Goal: Information Seeking & Learning: Learn about a topic

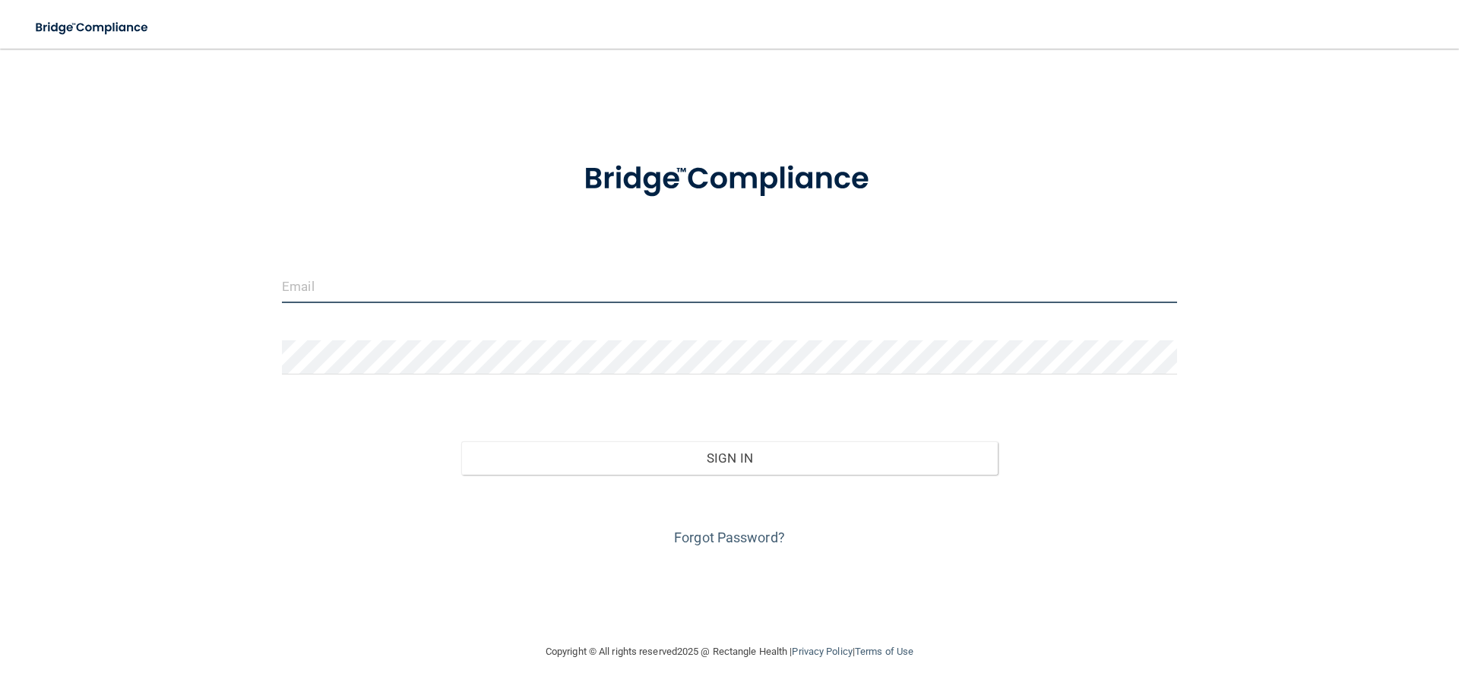
click at [353, 280] on input "email" at bounding box center [729, 286] width 895 height 34
type input "[EMAIL_ADDRESS][DOMAIN_NAME]"
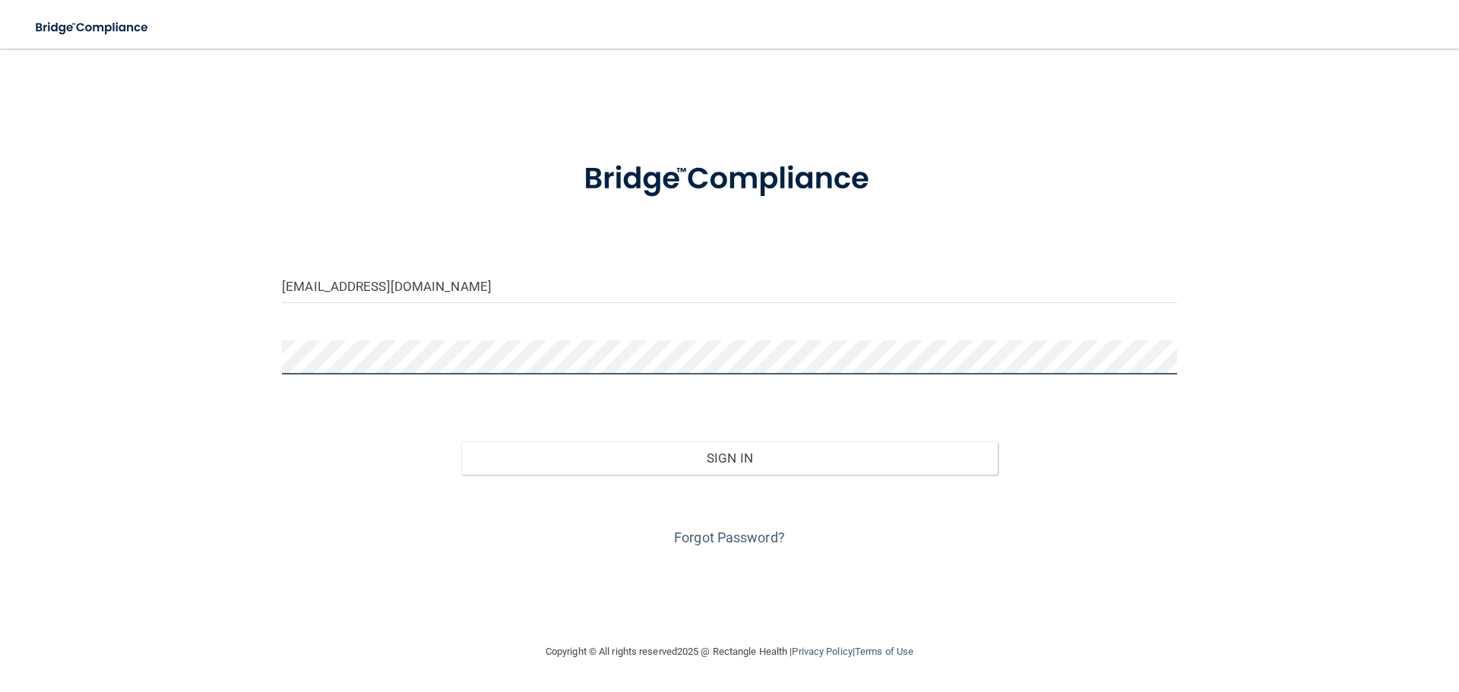
click at [461, 442] on button "Sign In" at bounding box center [729, 458] width 537 height 33
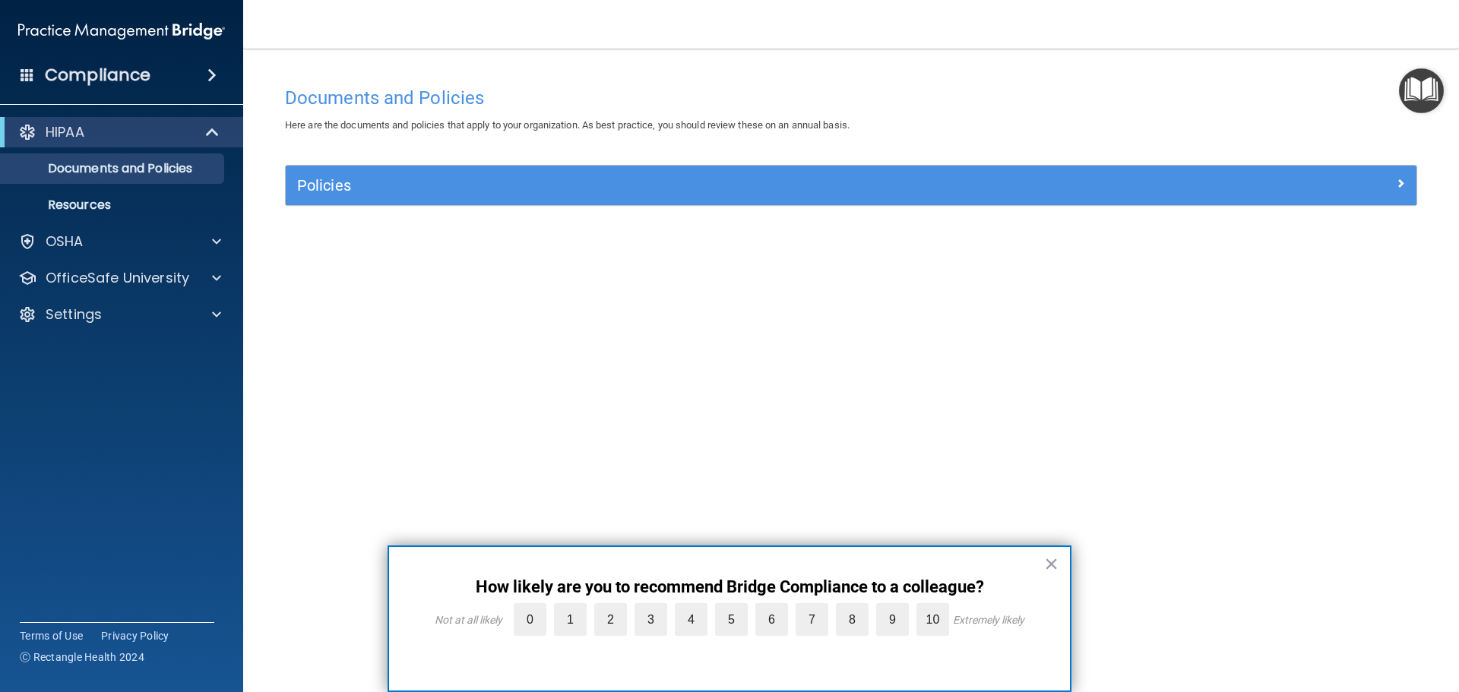
click at [1053, 561] on button "×" at bounding box center [1051, 564] width 14 height 24
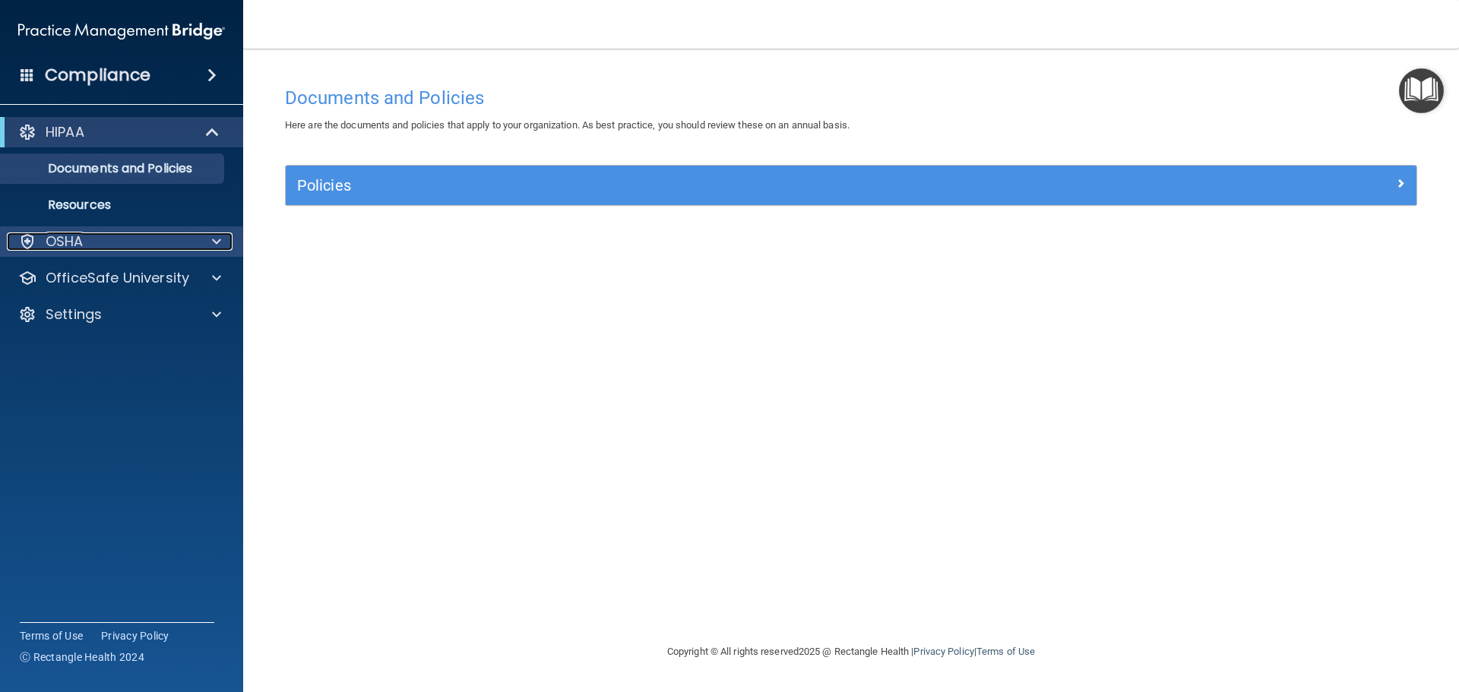
click at [221, 242] on div at bounding box center [214, 242] width 38 height 18
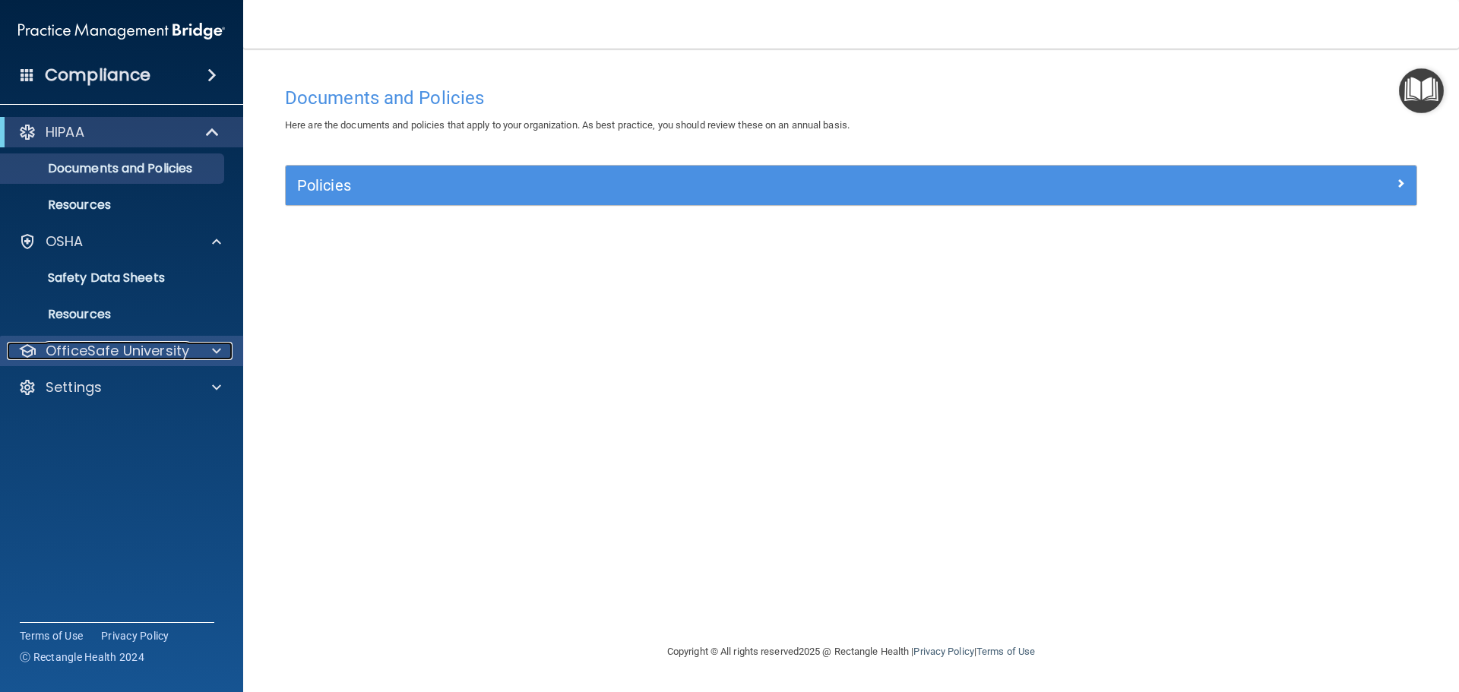
click at [217, 343] on span at bounding box center [216, 351] width 9 height 18
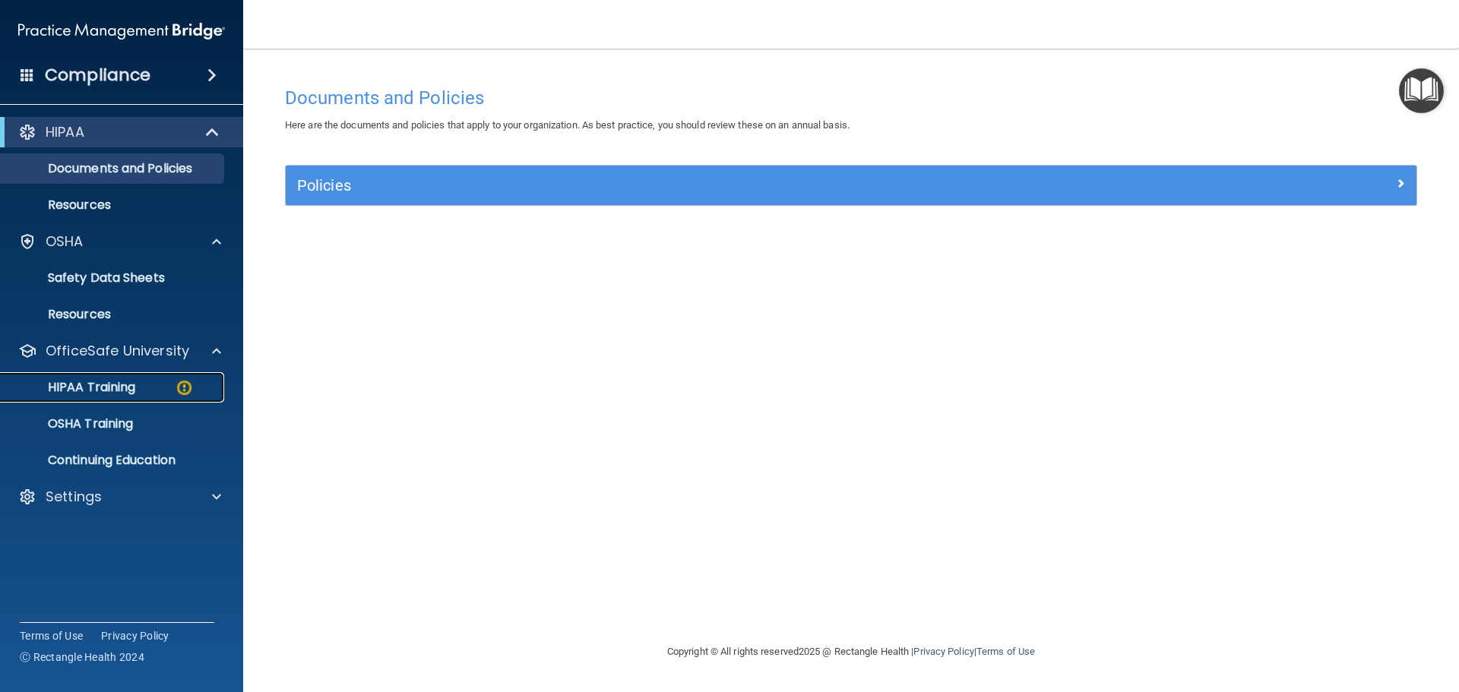
click at [142, 388] on div "HIPAA Training" at bounding box center [113, 387] width 207 height 15
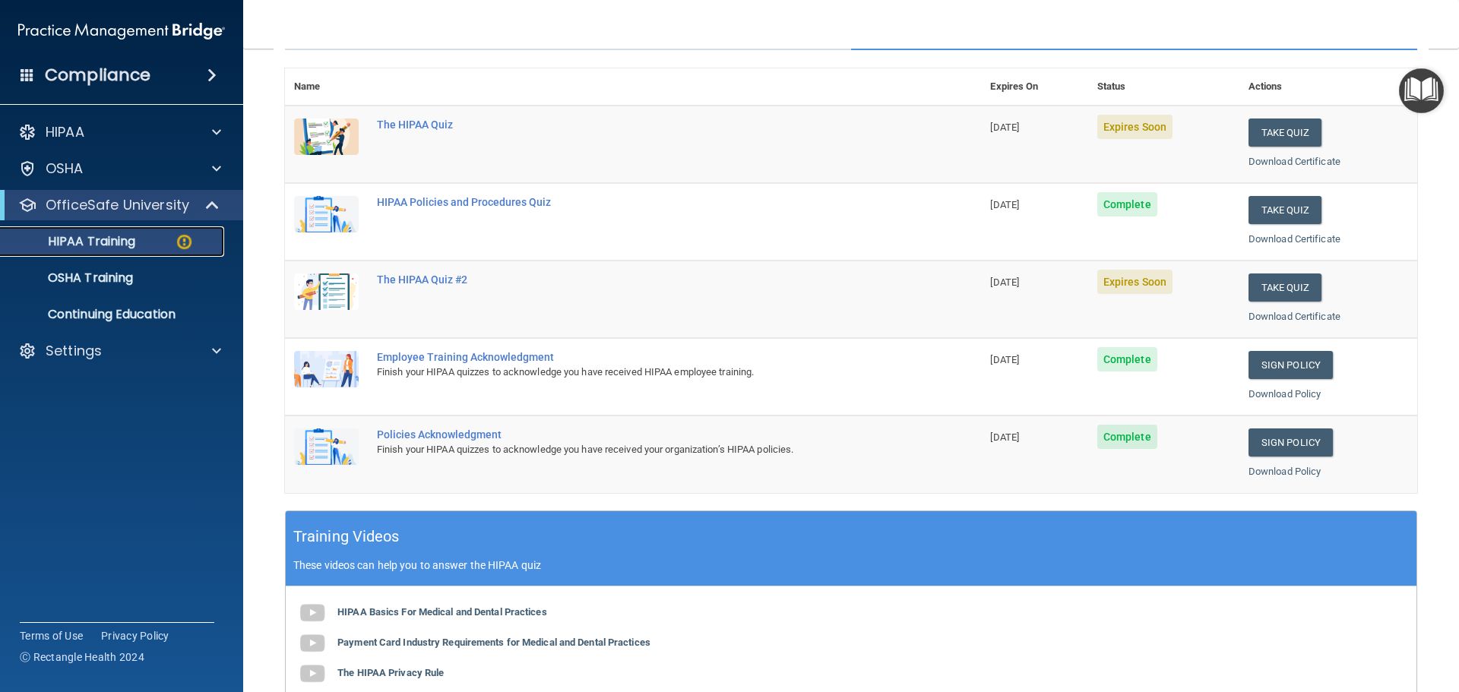
scroll to position [148, 0]
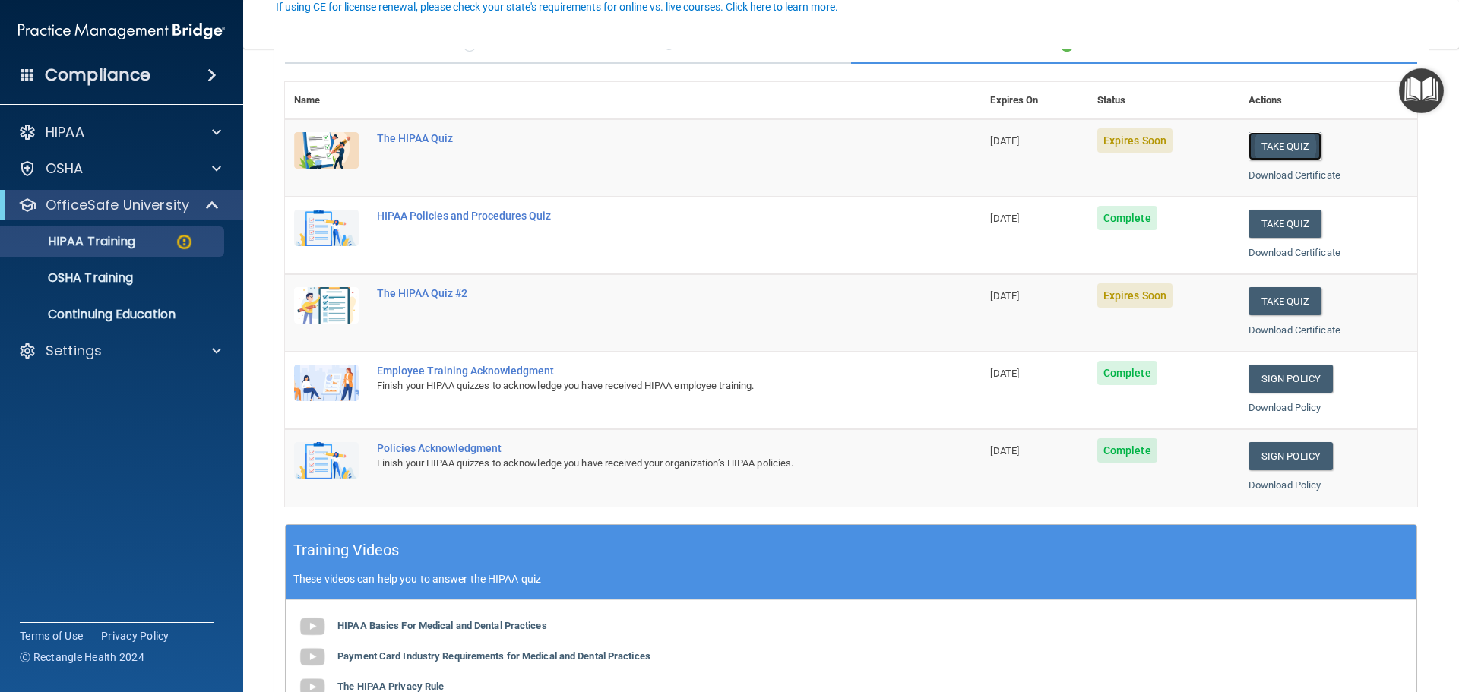
click at [1282, 153] on button "Take Quiz" at bounding box center [1285, 146] width 73 height 28
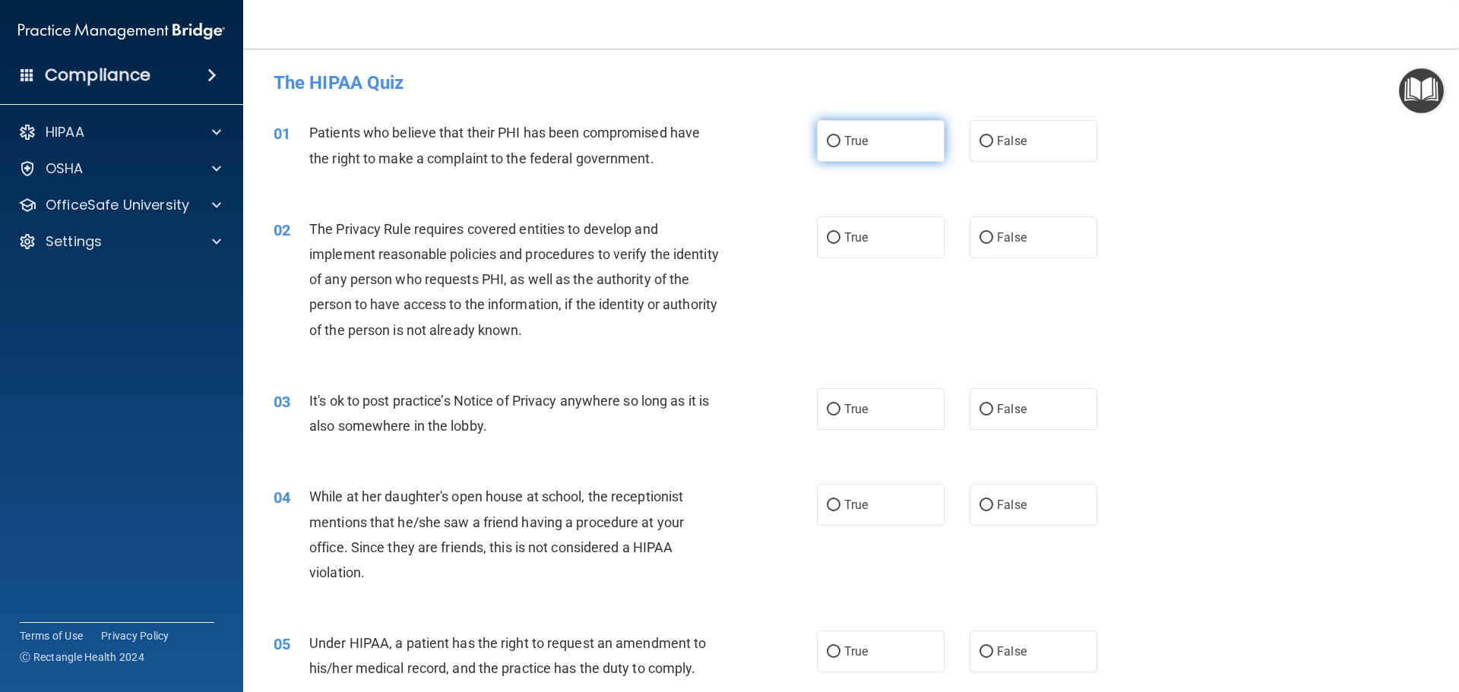
click at [832, 140] on input "True" at bounding box center [834, 141] width 14 height 11
radio input "true"
click at [828, 236] on input "True" at bounding box center [834, 238] width 14 height 11
radio input "true"
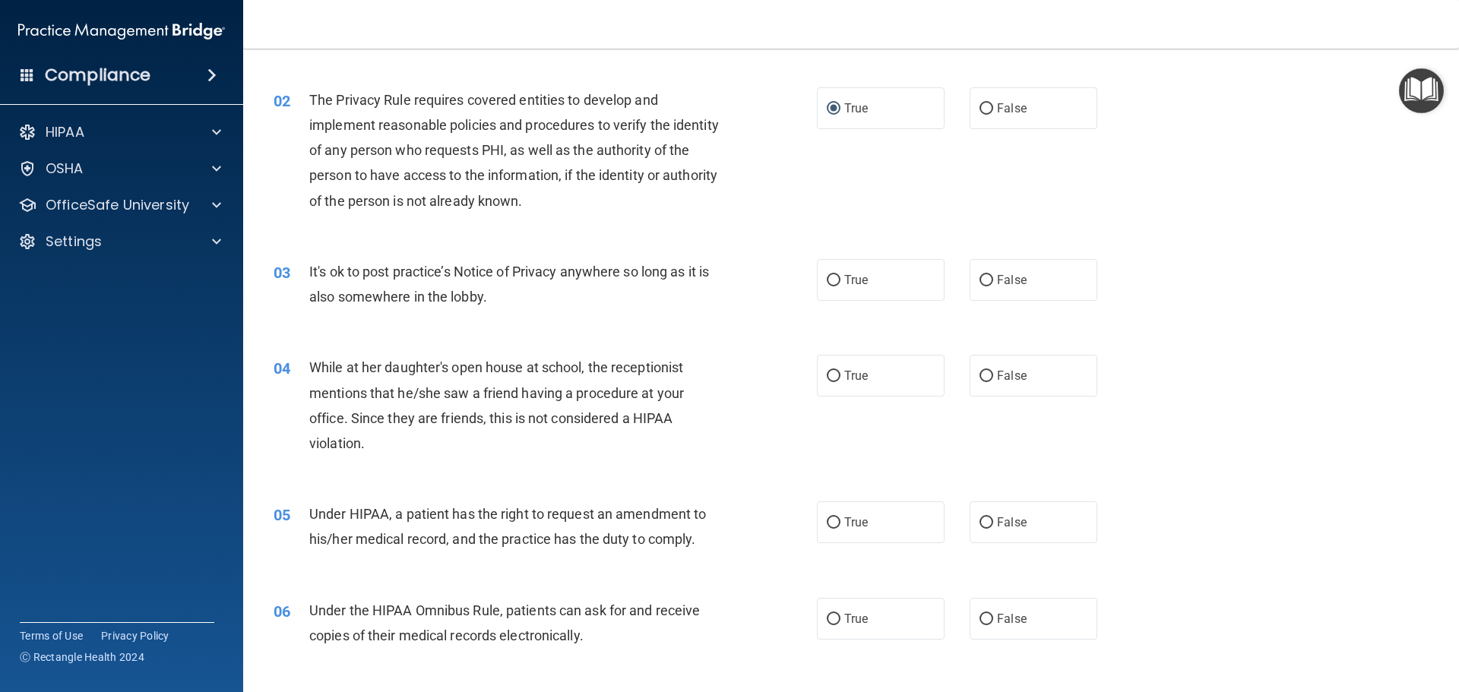
scroll to position [152, 0]
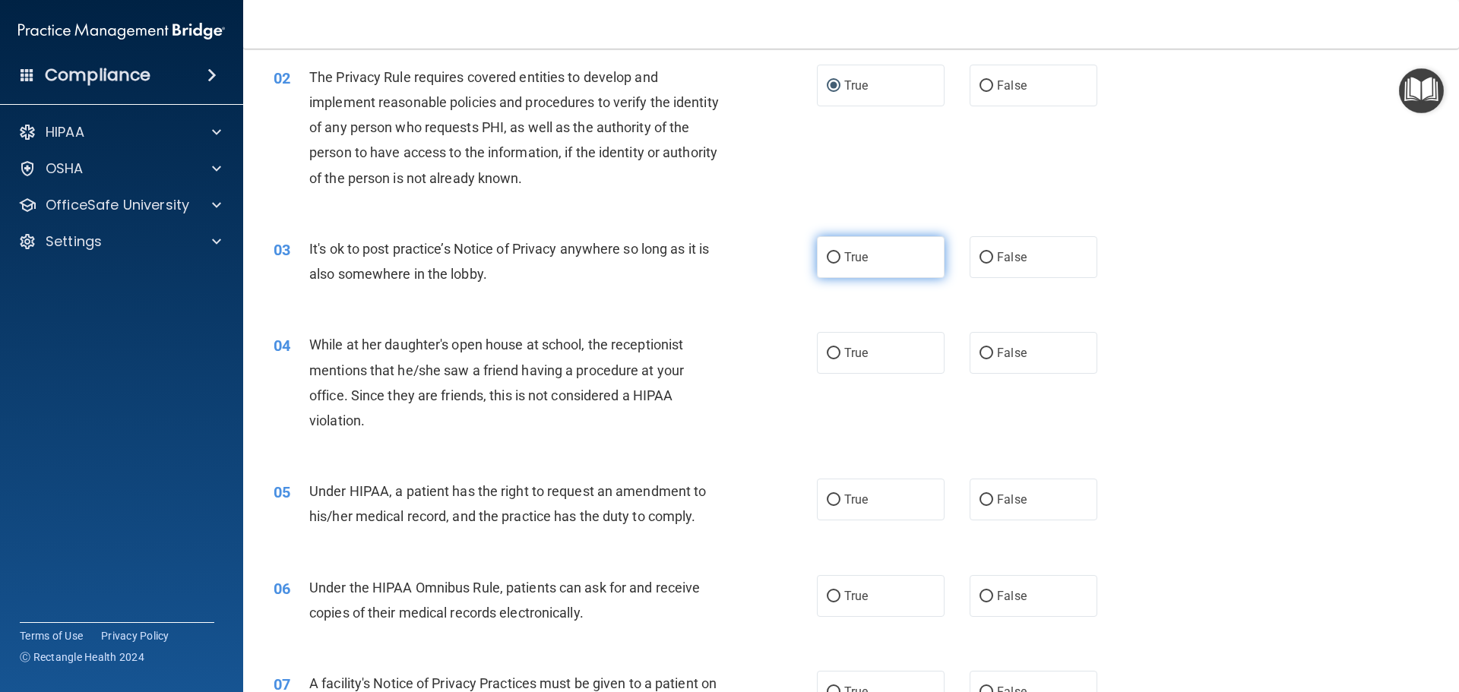
click at [834, 261] on input "True" at bounding box center [834, 257] width 14 height 11
radio input "true"
click at [981, 353] on input "False" at bounding box center [987, 353] width 14 height 11
radio input "true"
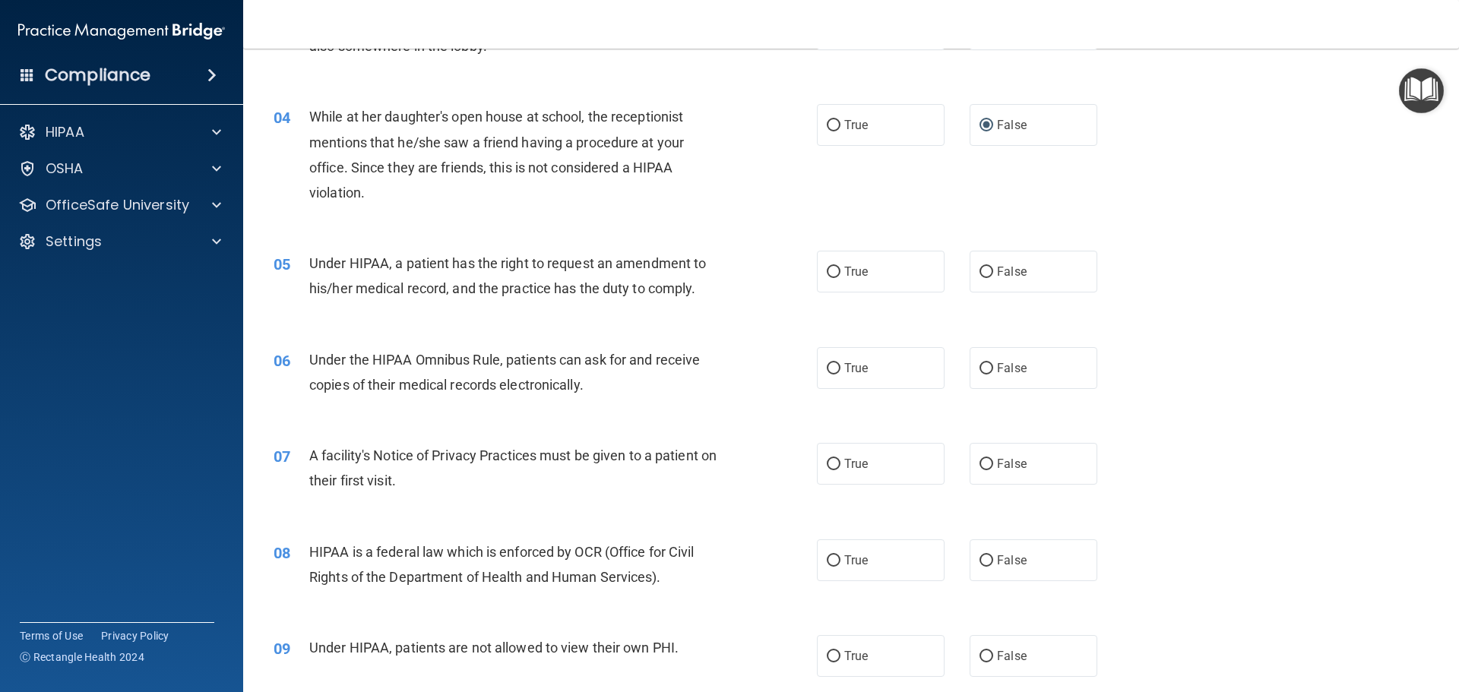
scroll to position [456, 0]
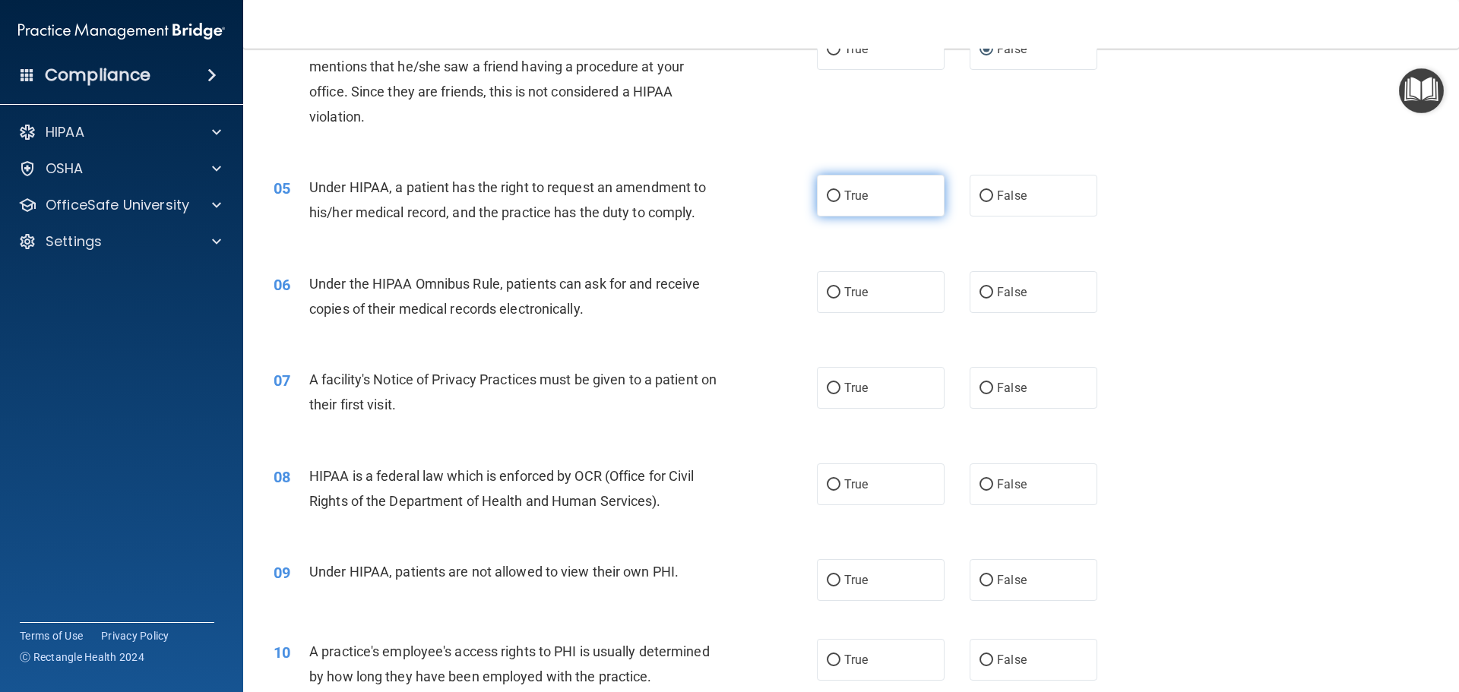
click at [831, 198] on input "True" at bounding box center [834, 196] width 14 height 11
radio input "true"
drag, startPoint x: 415, startPoint y: 279, endPoint x: 501, endPoint y: 279, distance: 85.9
click at [501, 279] on span "Under the HIPAA Omnibus Rule, patients can ask for and receive copies of their …" at bounding box center [504, 296] width 391 height 41
copy span "Omnibus Rule"
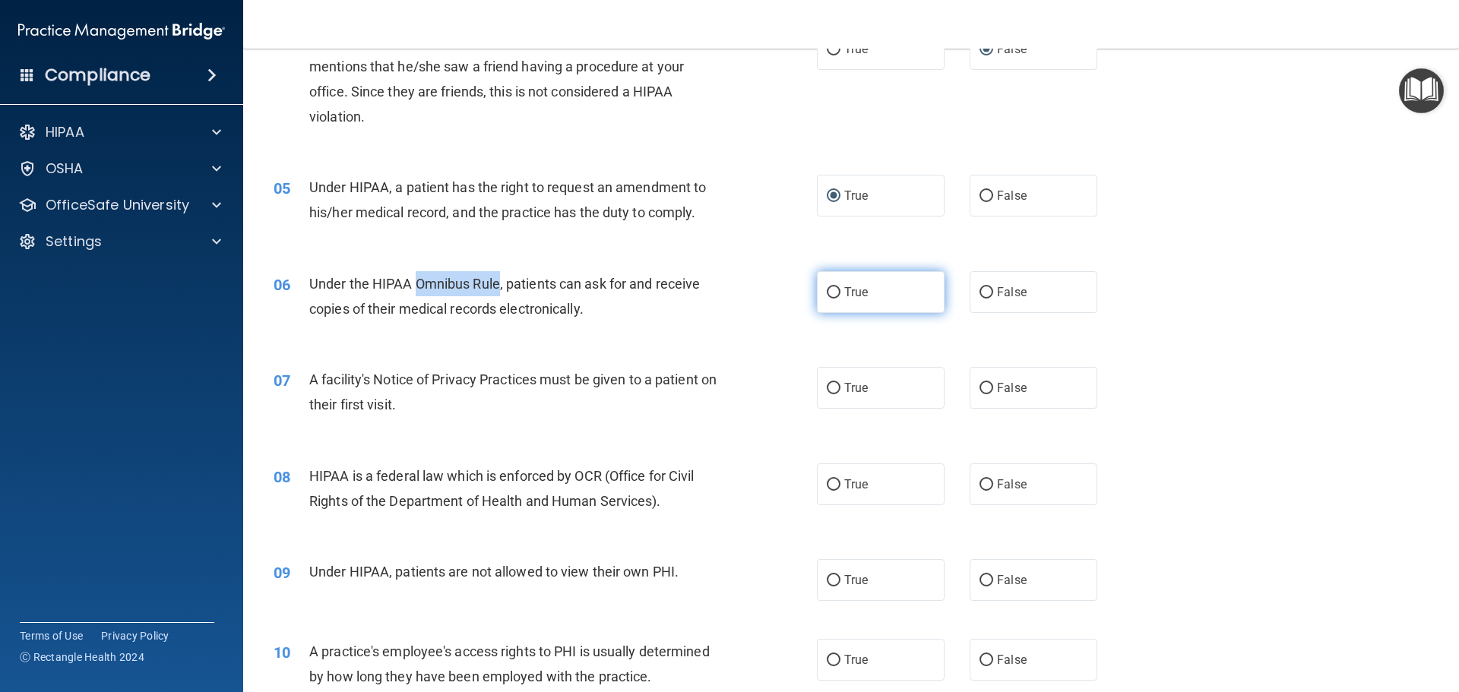
click at [834, 290] on input "True" at bounding box center [834, 292] width 14 height 11
radio input "true"
click at [489, 281] on span "Under the HIPAA Omnibus Rule, patients can ask for and receive copies of their …" at bounding box center [504, 296] width 391 height 41
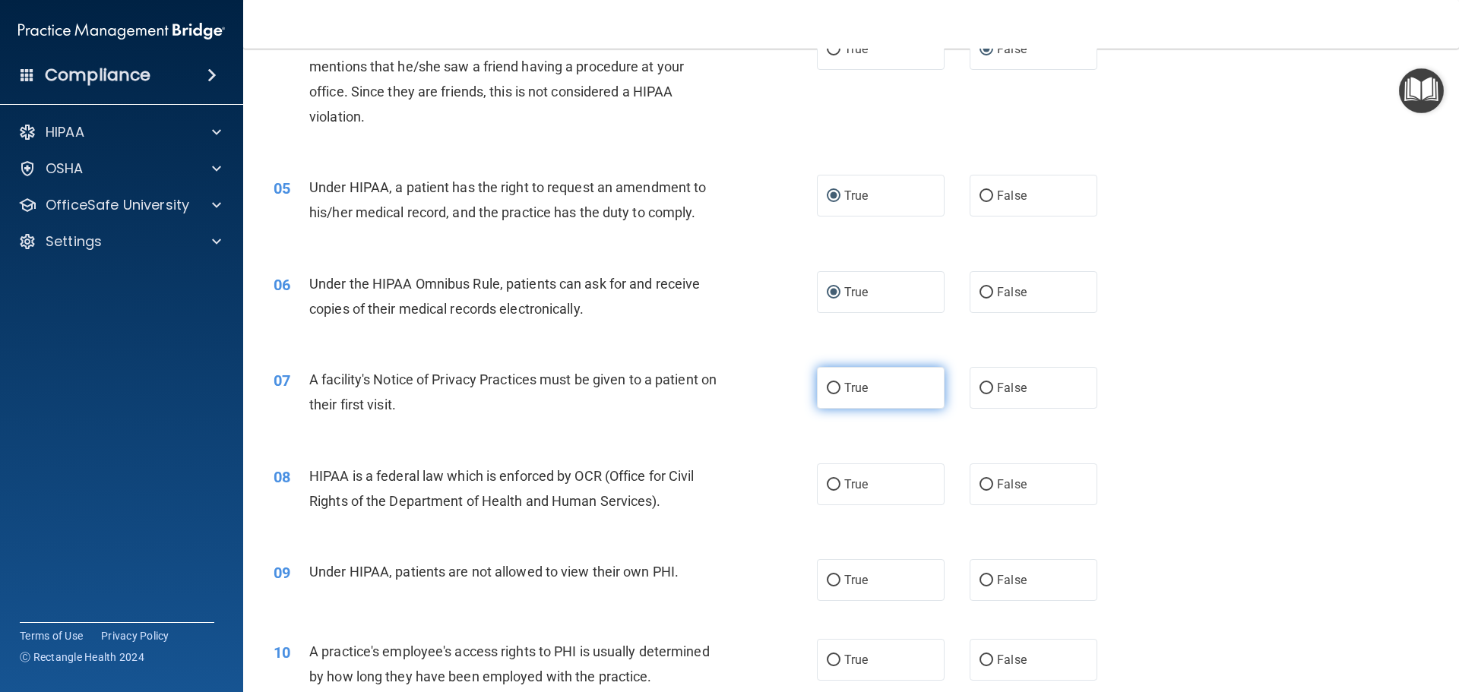
drag, startPoint x: 828, startPoint y: 389, endPoint x: 866, endPoint y: 387, distance: 38.1
click at [828, 388] on input "True" at bounding box center [834, 388] width 14 height 11
radio input "true"
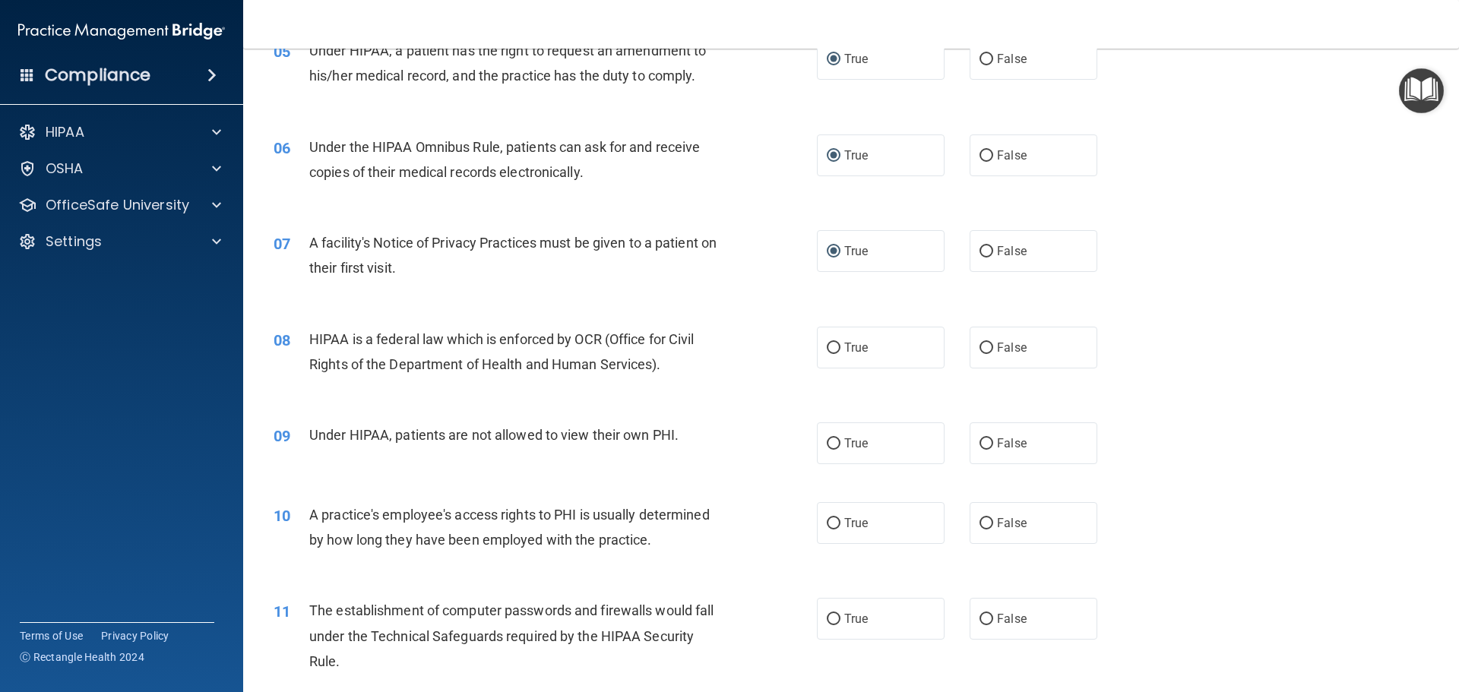
scroll to position [608, 0]
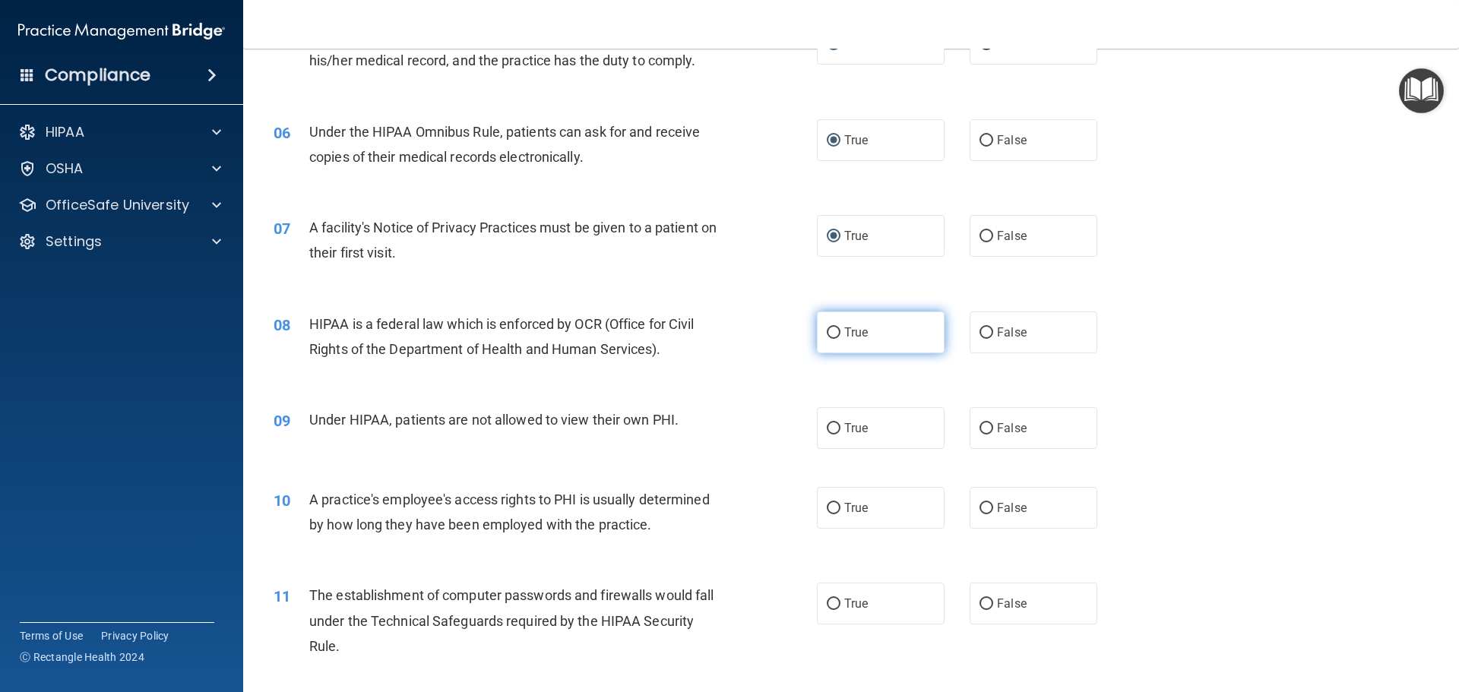
click at [834, 336] on input "True" at bounding box center [834, 333] width 14 height 11
radio input "true"
click at [981, 428] on input "False" at bounding box center [987, 428] width 14 height 11
radio input "true"
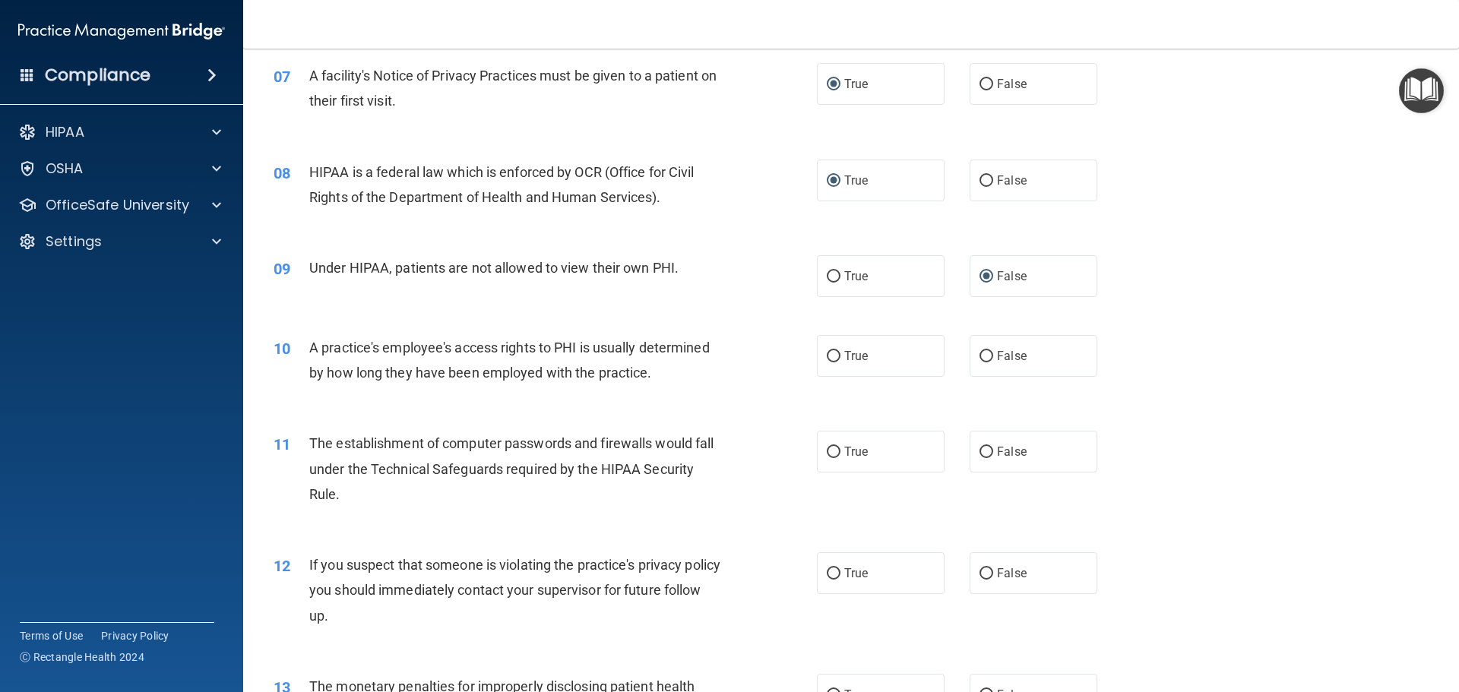
scroll to position [836, 0]
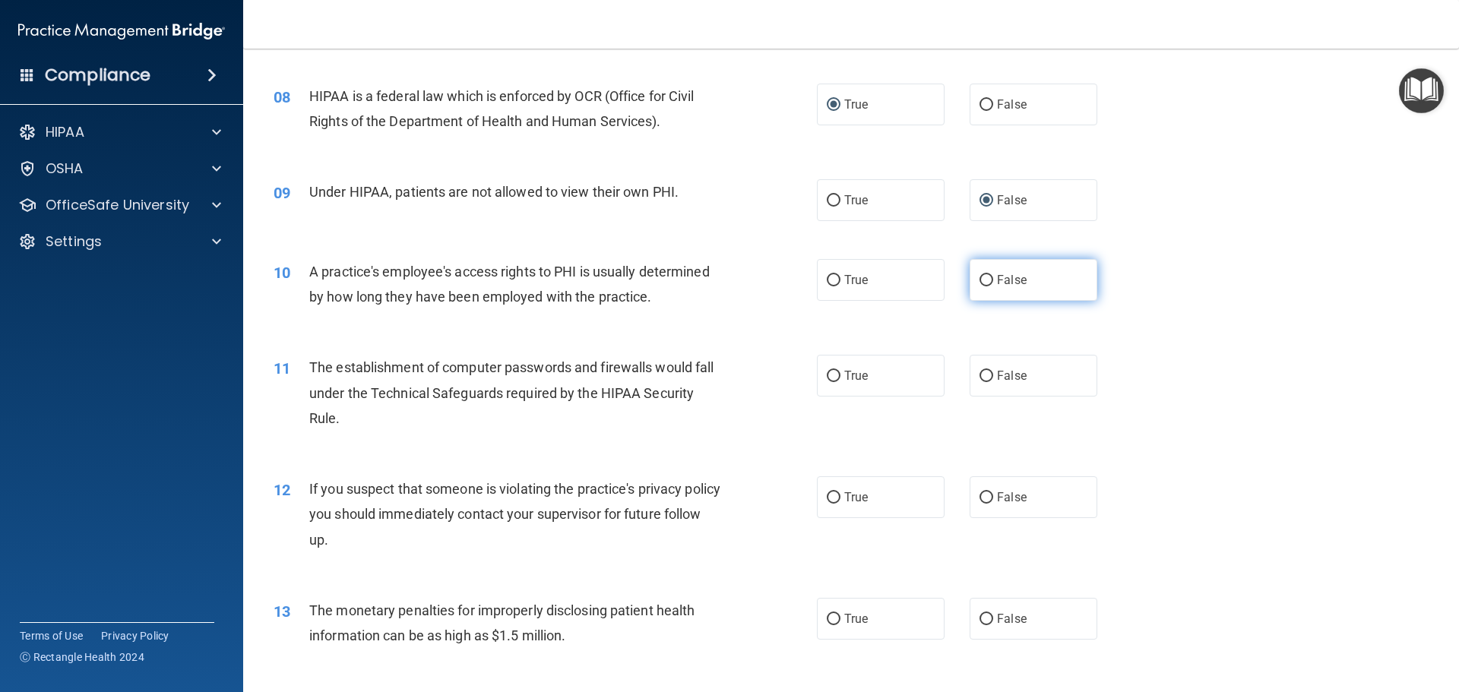
click at [987, 280] on label "False" at bounding box center [1034, 280] width 128 height 42
click at [987, 280] on input "False" at bounding box center [987, 280] width 14 height 11
radio input "true"
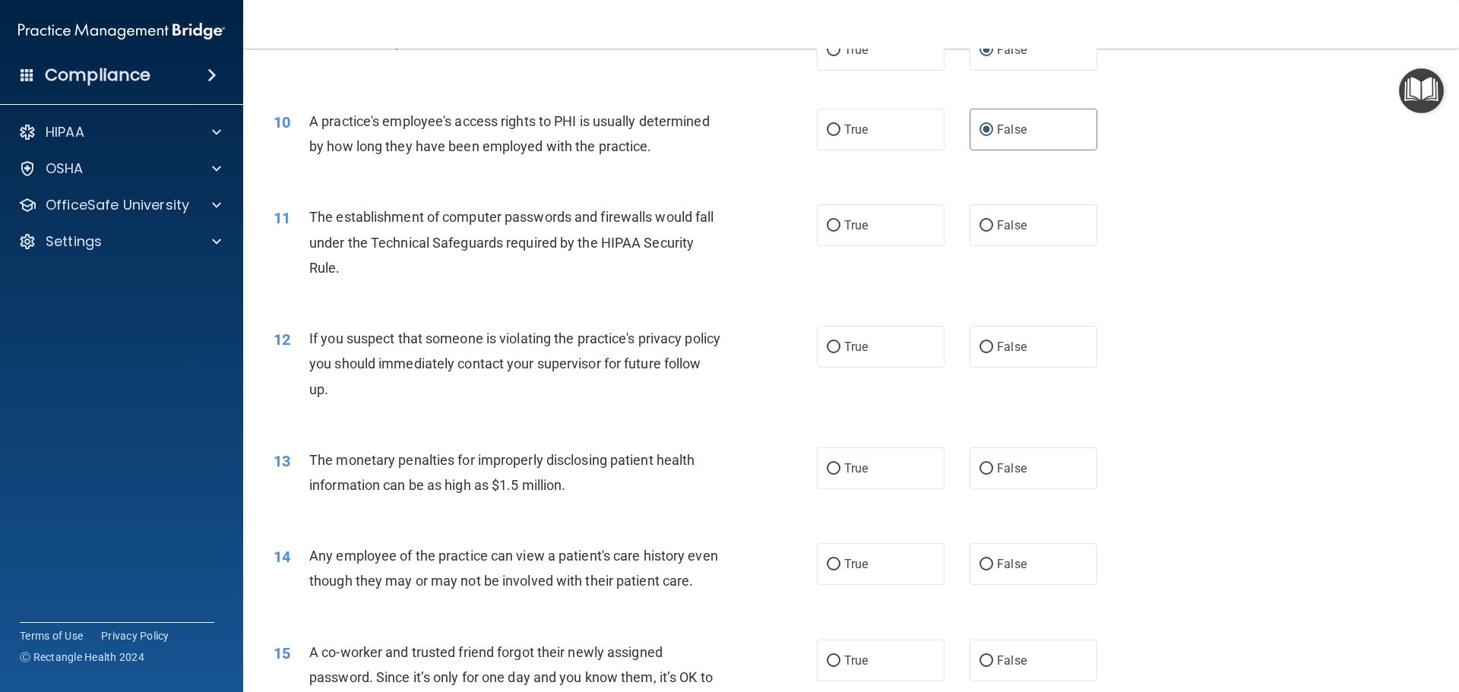
scroll to position [988, 0]
click at [827, 224] on input "True" at bounding box center [834, 224] width 14 height 11
radio input "true"
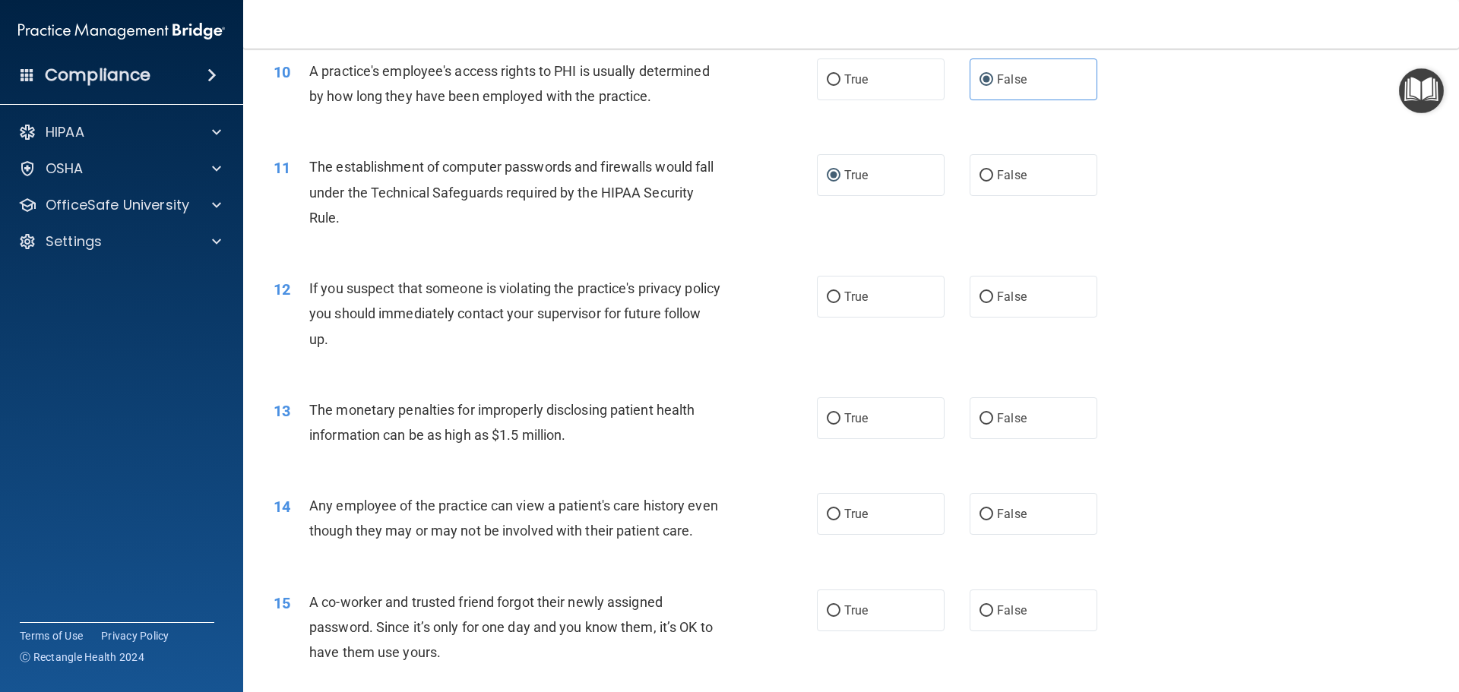
scroll to position [1064, 0]
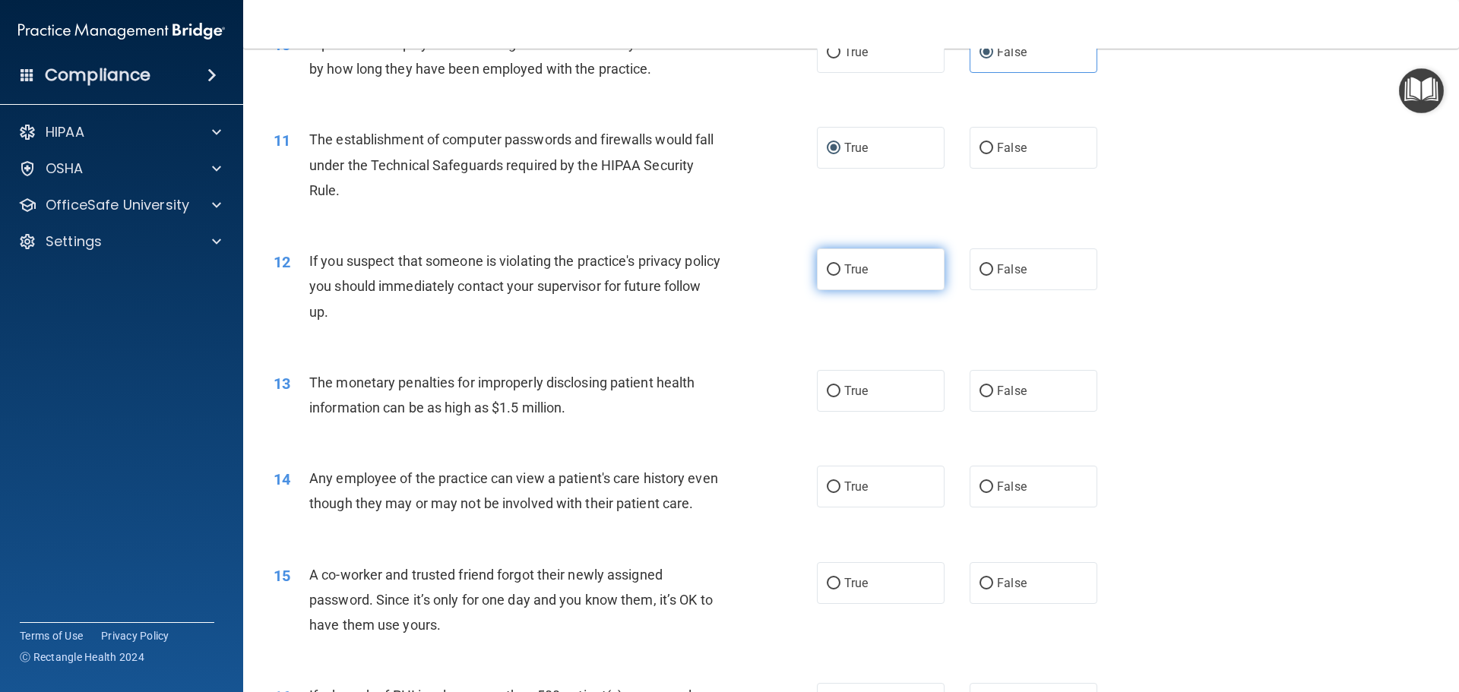
click at [828, 274] on input "True" at bounding box center [834, 269] width 14 height 11
radio input "true"
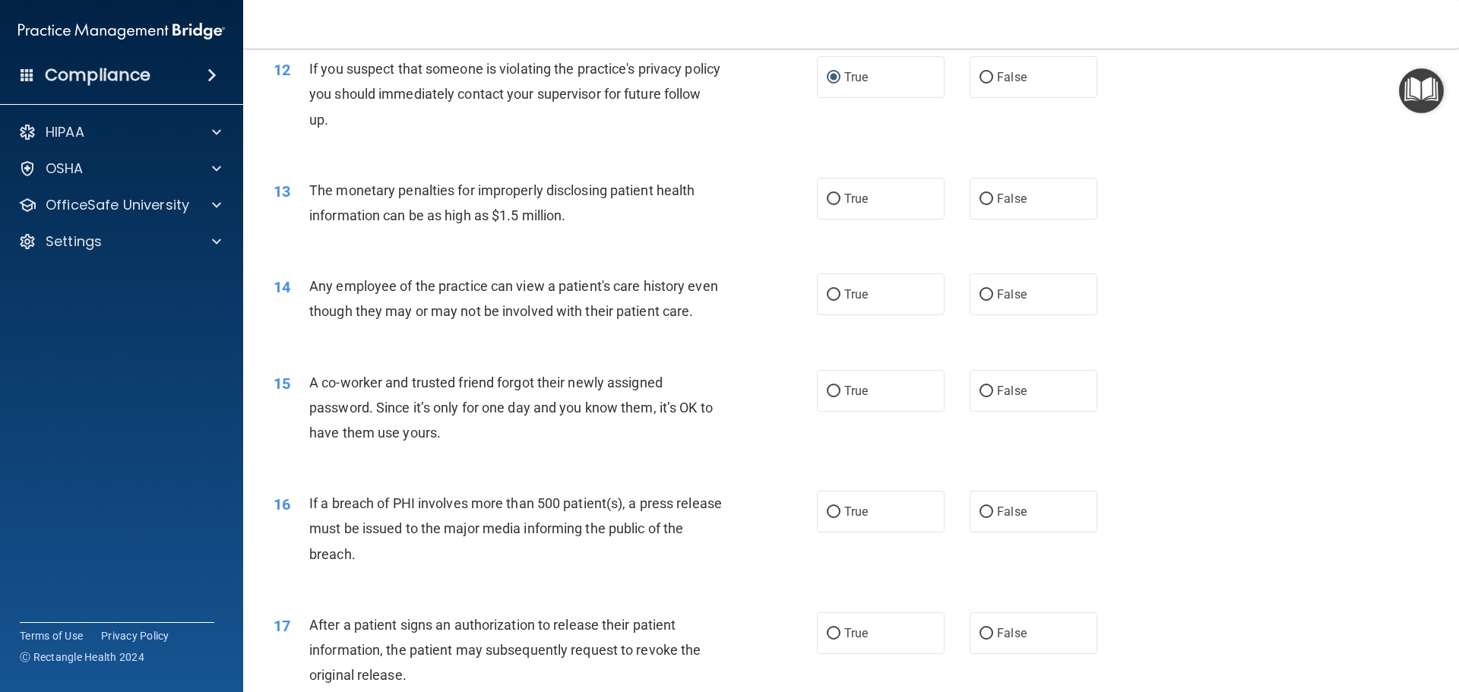
scroll to position [1292, 0]
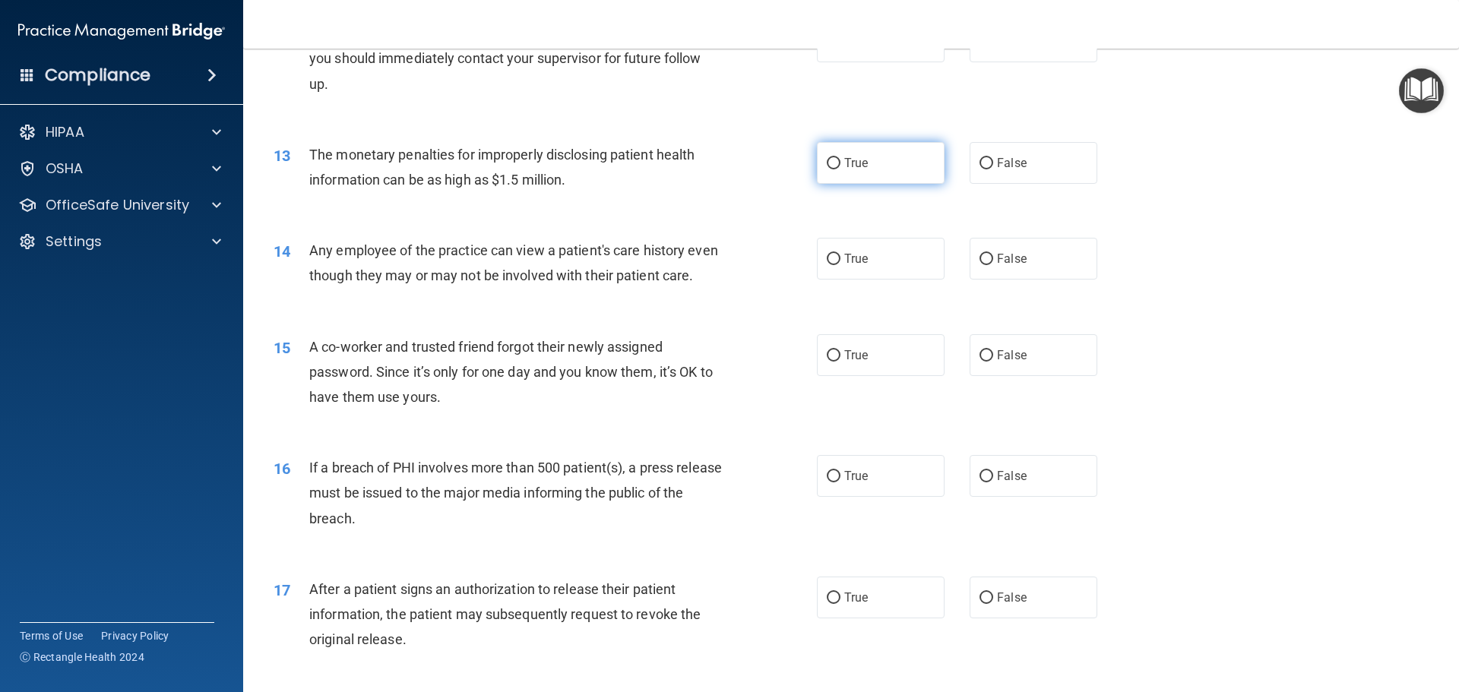
click at [827, 162] on input "True" at bounding box center [834, 163] width 14 height 11
radio input "true"
click at [828, 265] on input "True" at bounding box center [834, 259] width 14 height 11
radio input "true"
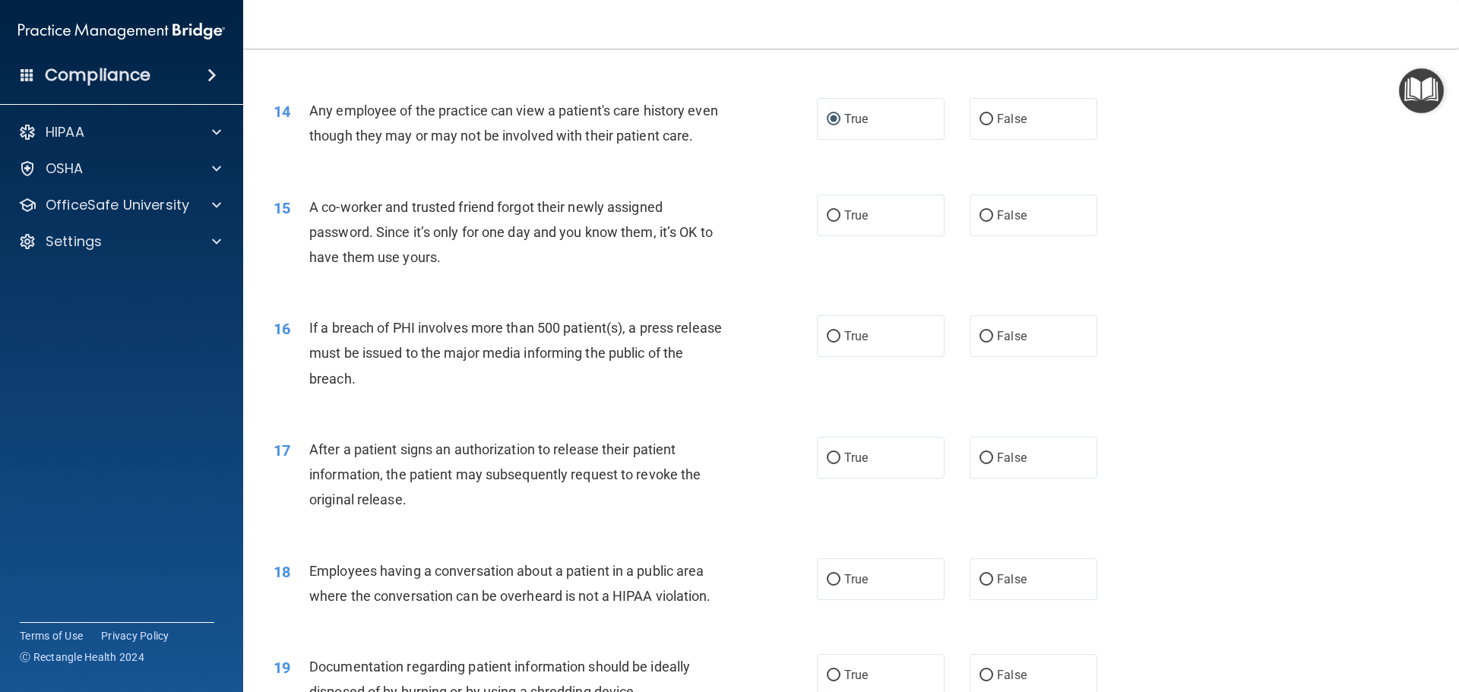
scroll to position [1444, 0]
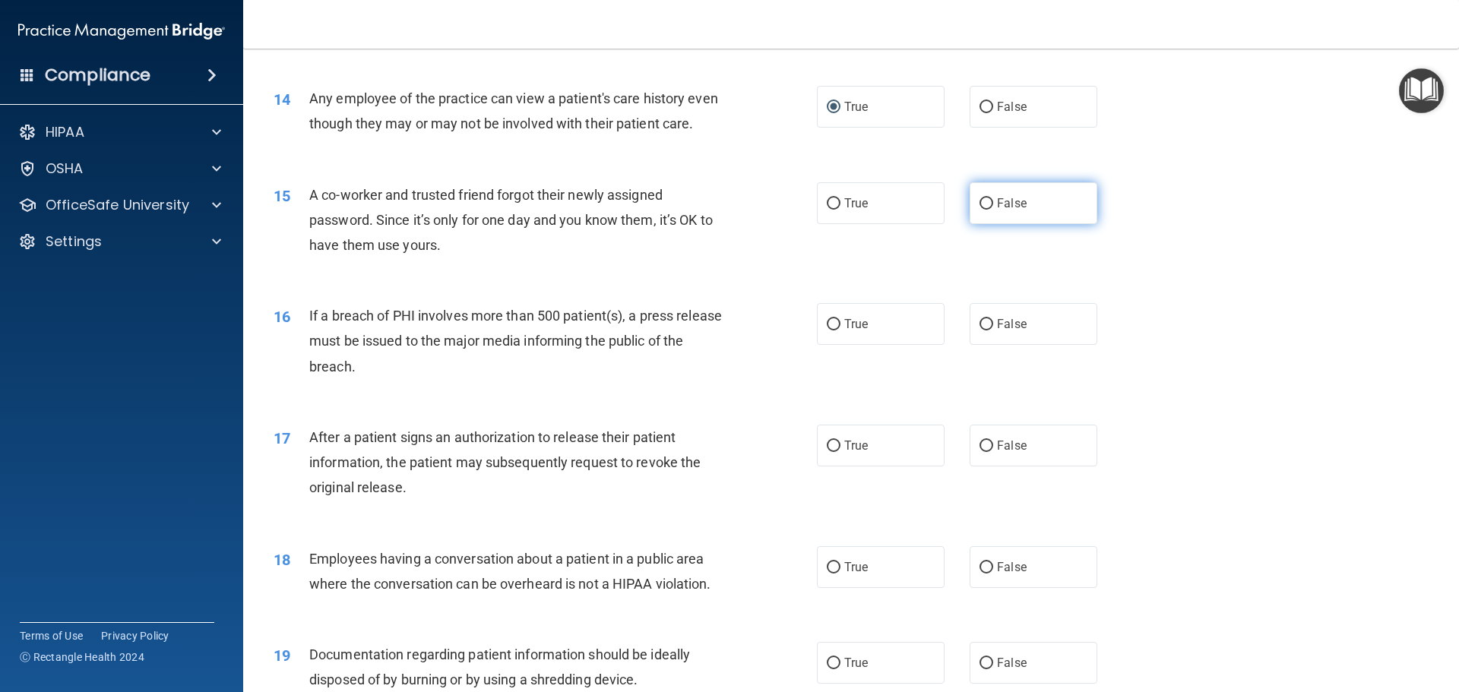
click at [983, 210] on input "False" at bounding box center [987, 203] width 14 height 11
radio input "true"
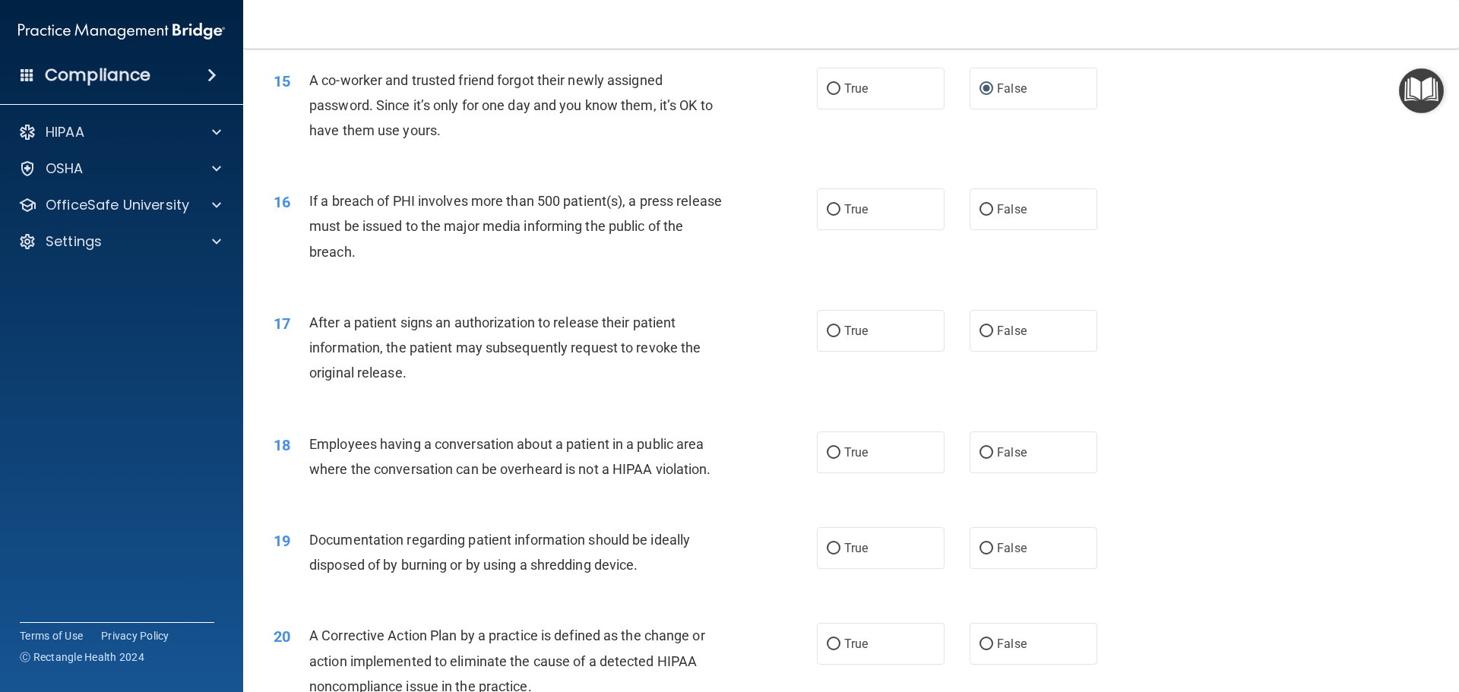
scroll to position [1596, 0]
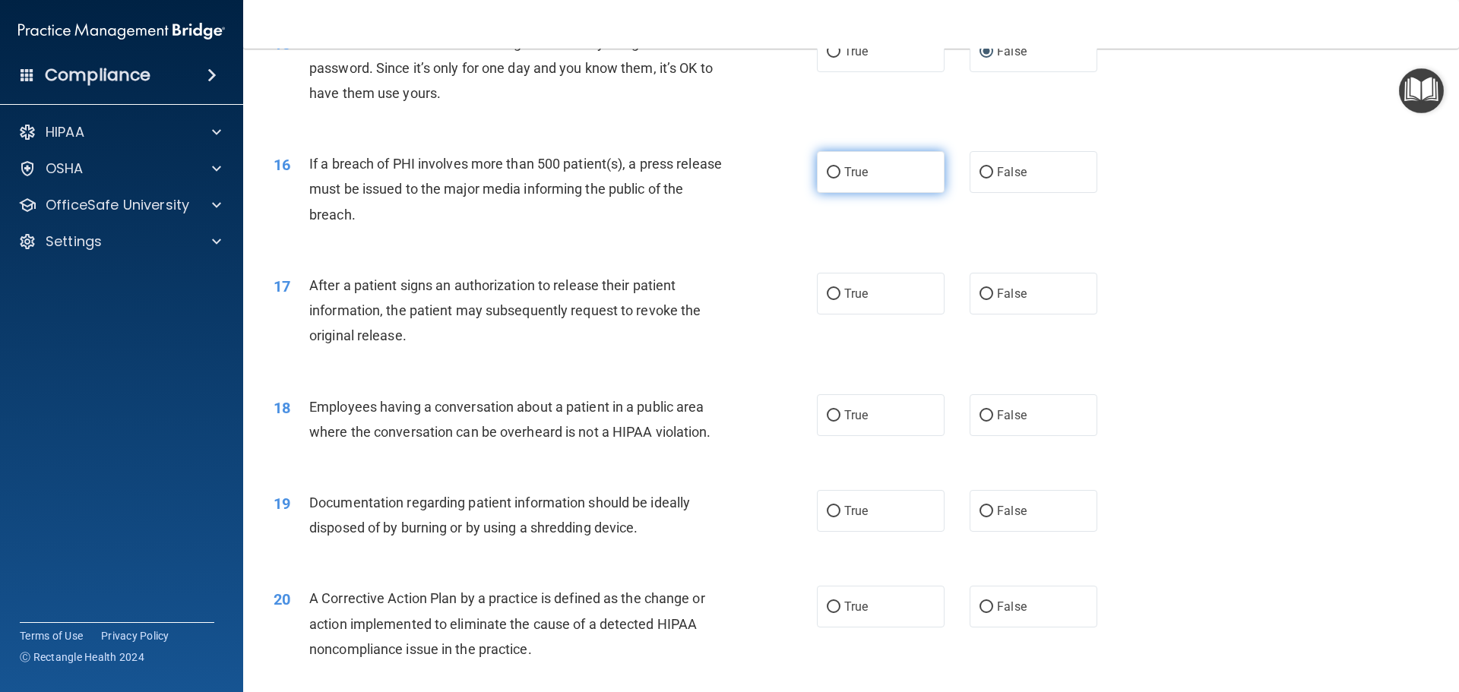
click at [831, 179] on input "True" at bounding box center [834, 172] width 14 height 11
radio input "true"
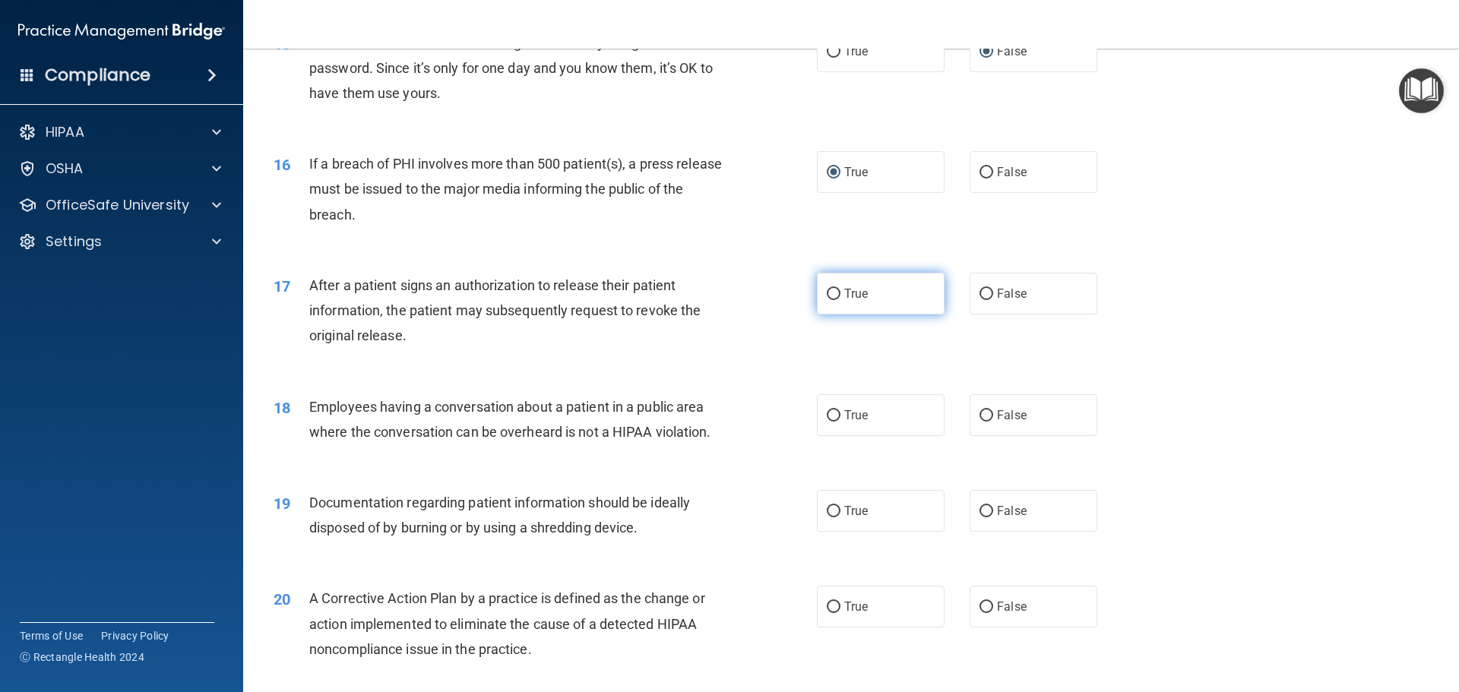
click at [830, 300] on input "True" at bounding box center [834, 294] width 14 height 11
radio input "true"
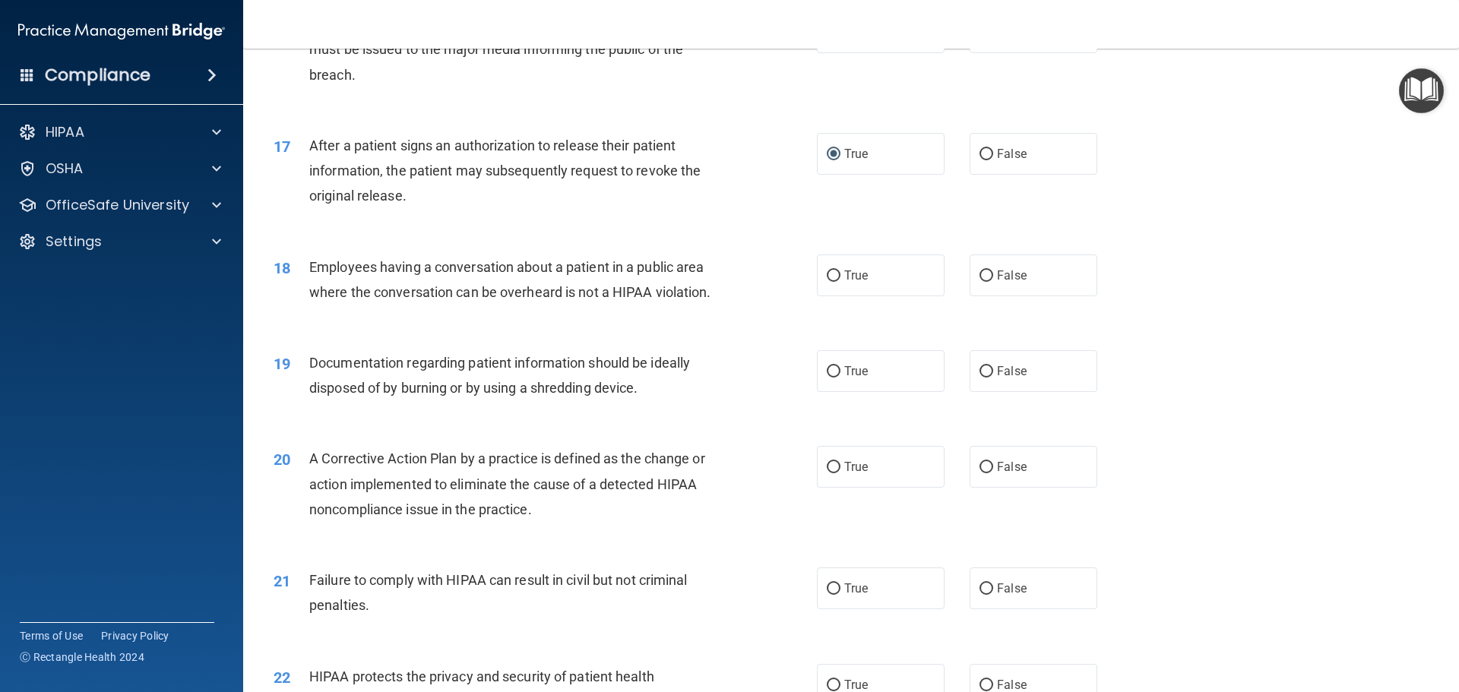
scroll to position [1748, 0]
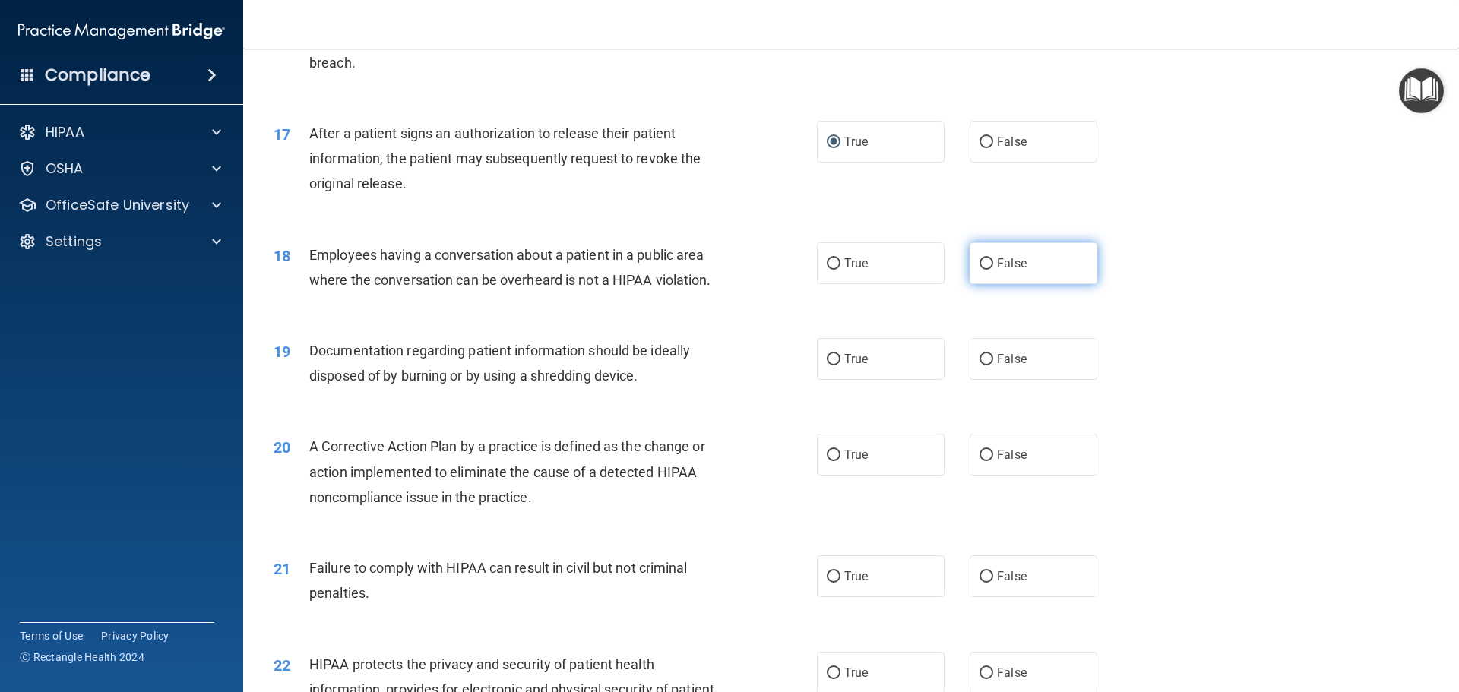
click at [980, 270] on input "False" at bounding box center [987, 263] width 14 height 11
radio input "true"
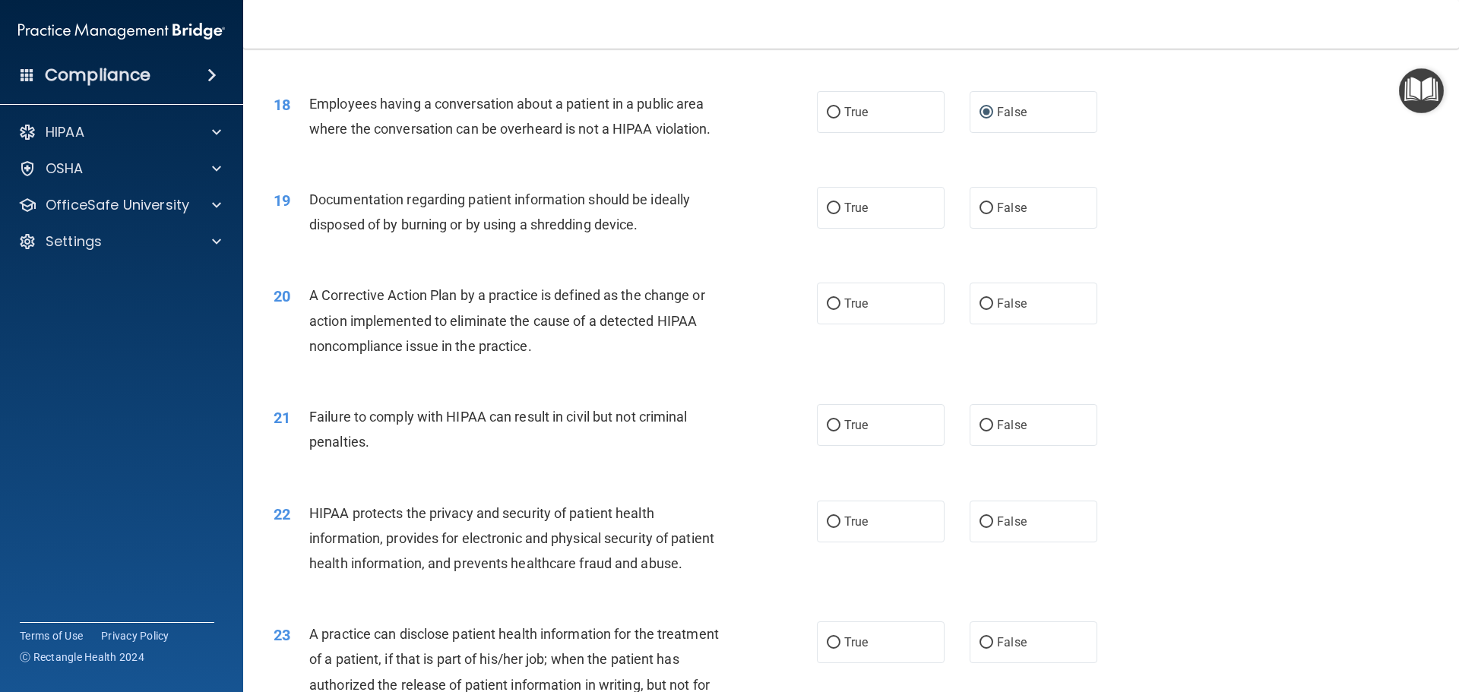
scroll to position [1900, 0]
click at [834, 214] on input "True" at bounding box center [834, 207] width 14 height 11
radio input "true"
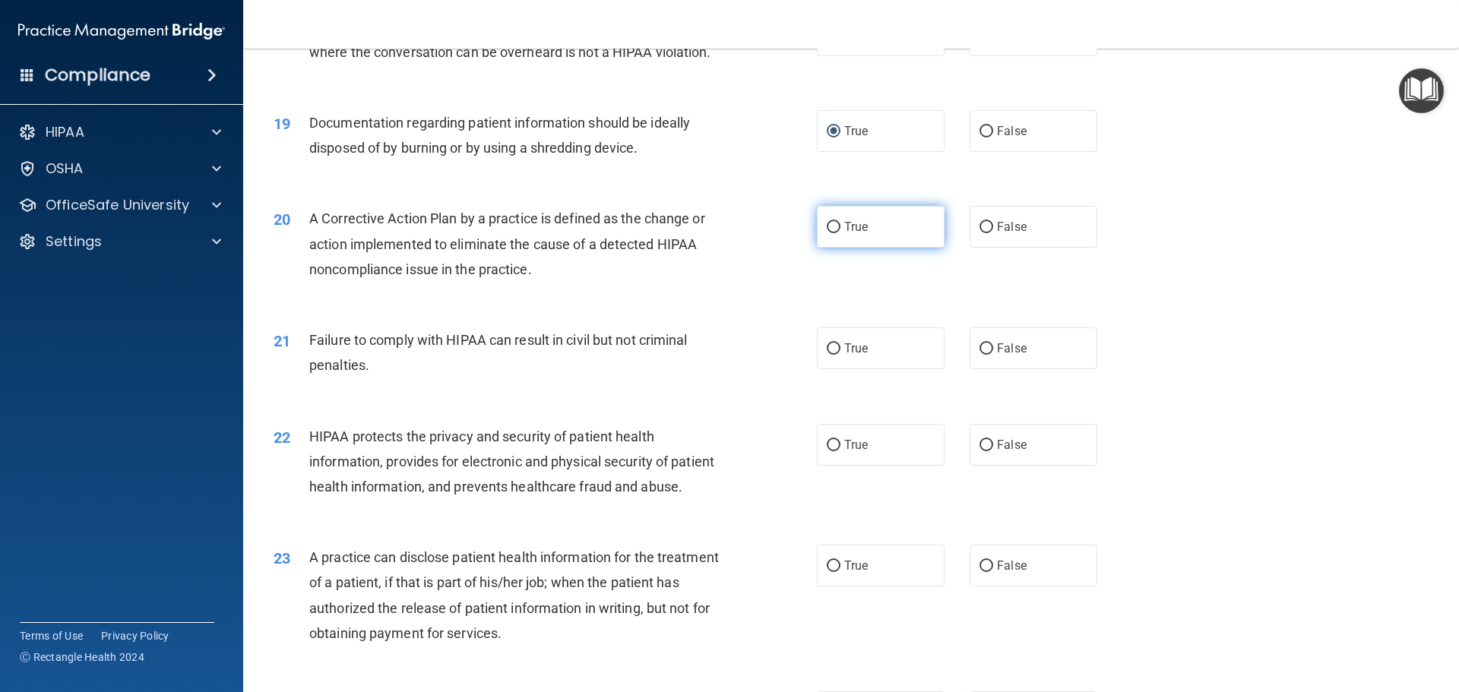
click at [830, 233] on input "True" at bounding box center [834, 227] width 14 height 11
radio input "true"
click at [981, 355] on input "False" at bounding box center [987, 348] width 14 height 11
radio input "true"
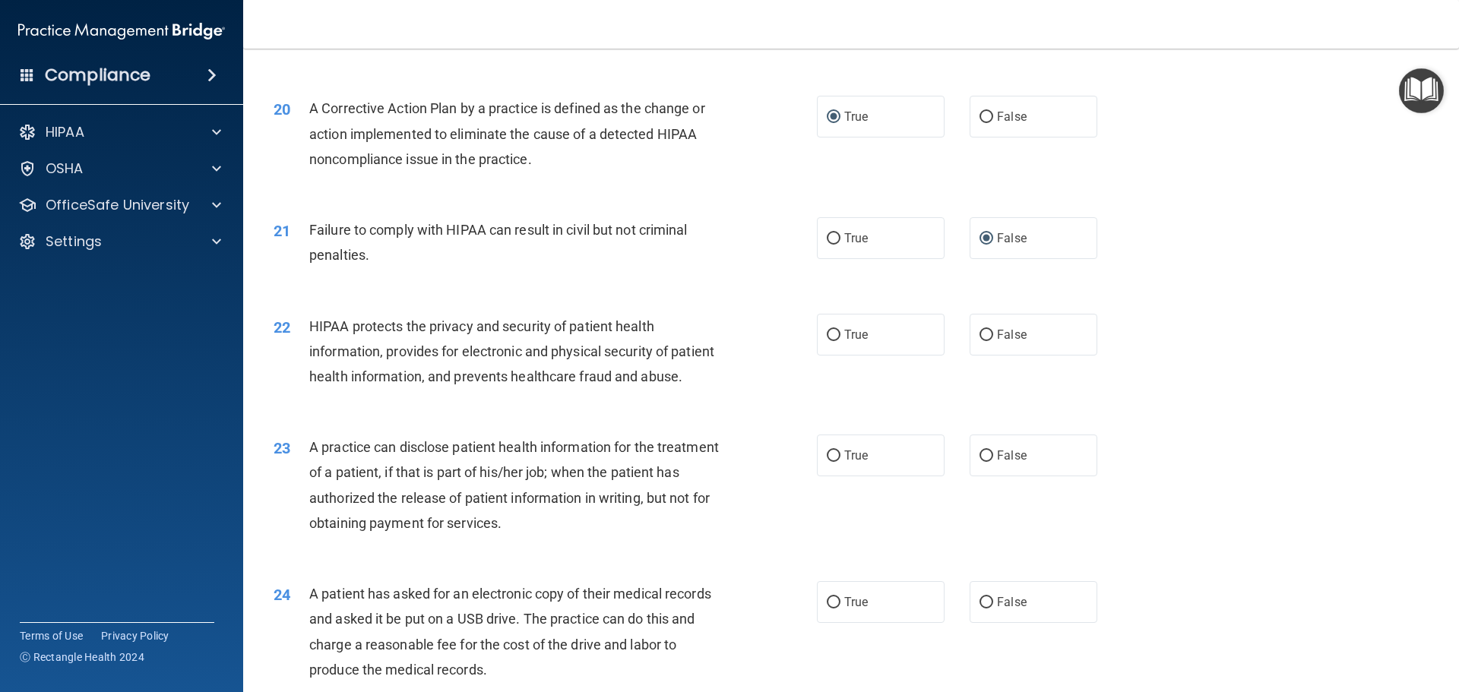
scroll to position [2128, 0]
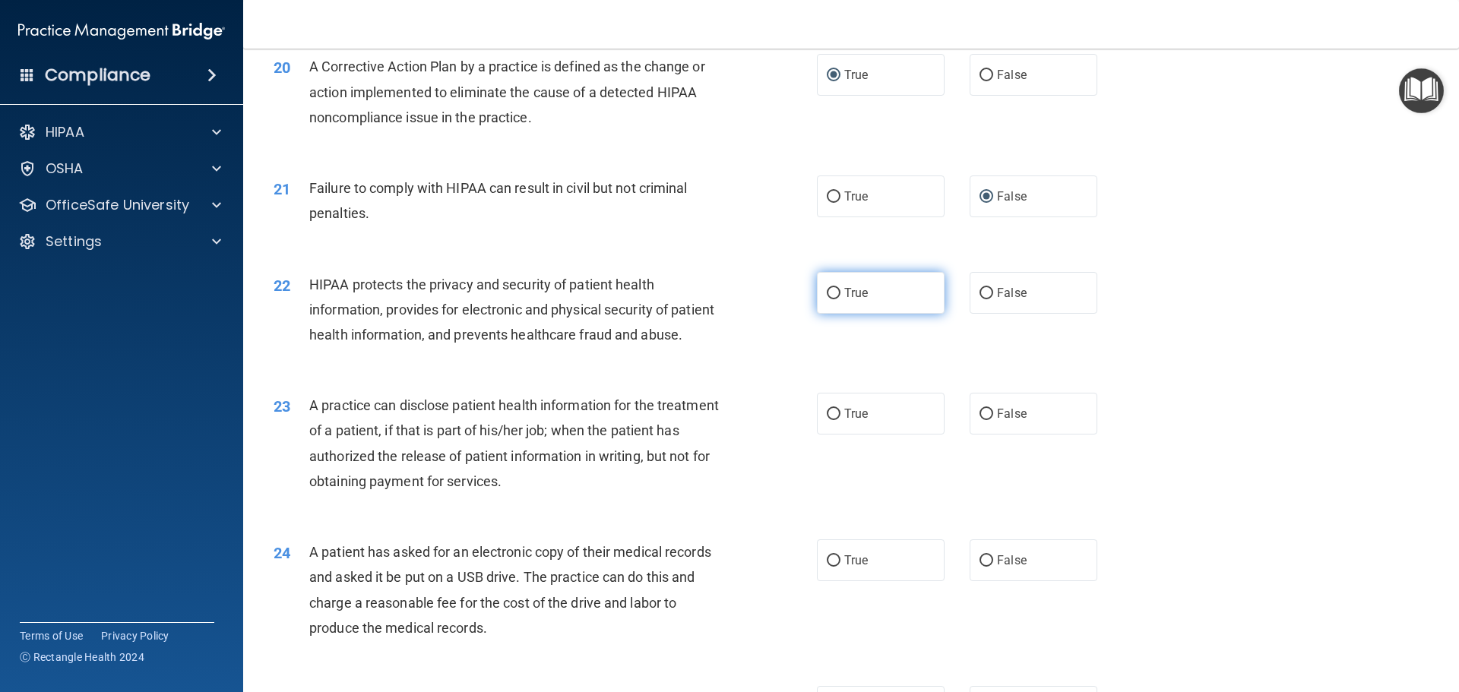
click at [833, 299] on input "True" at bounding box center [834, 293] width 14 height 11
radio input "true"
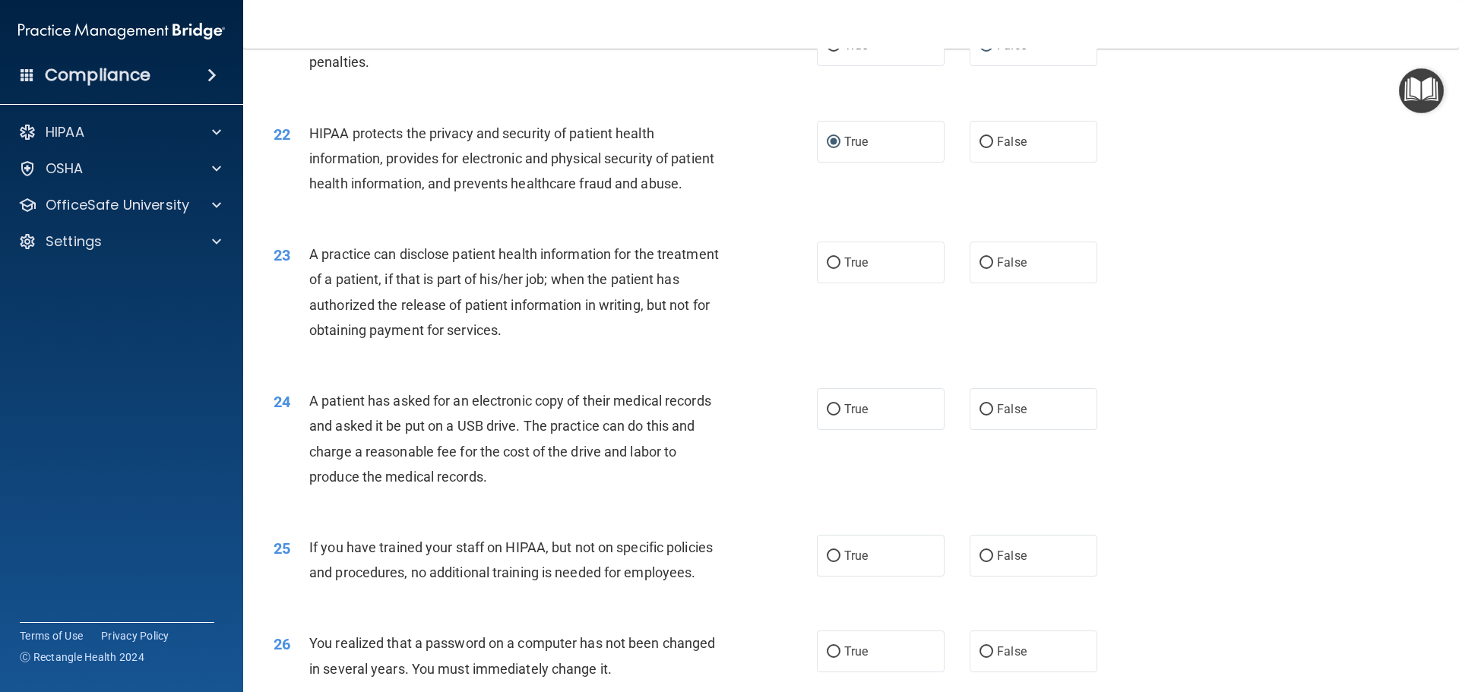
scroll to position [2280, 0]
click at [828, 268] on input "True" at bounding box center [834, 262] width 14 height 11
radio input "true"
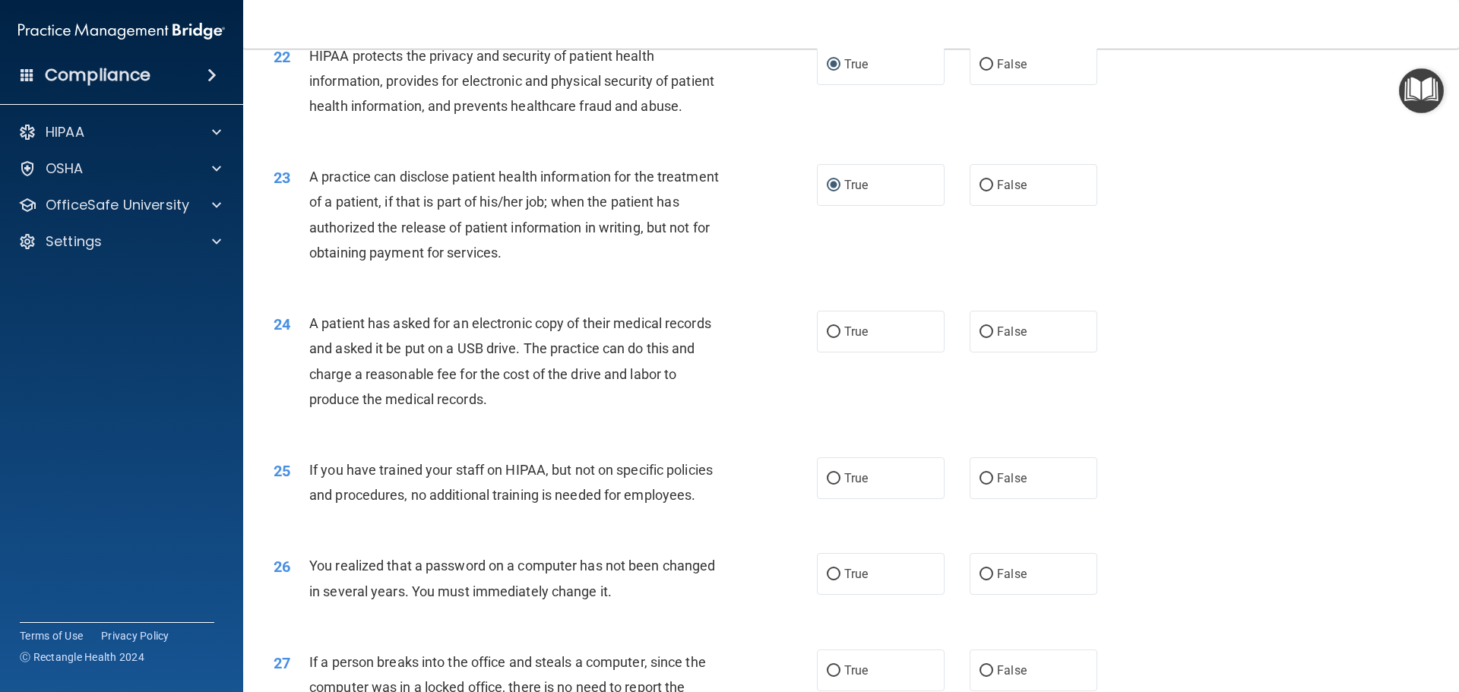
scroll to position [2432, 0]
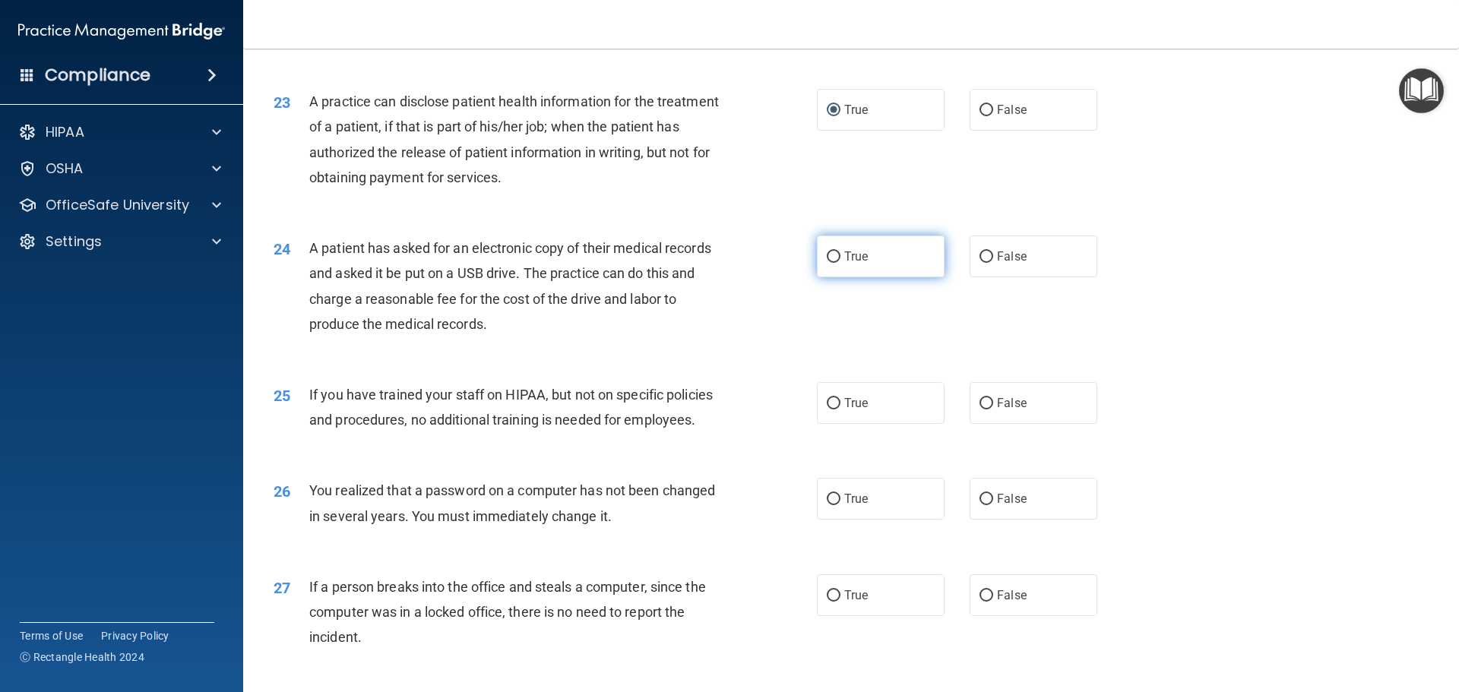
click at [828, 263] on input "True" at bounding box center [834, 257] width 14 height 11
radio input "true"
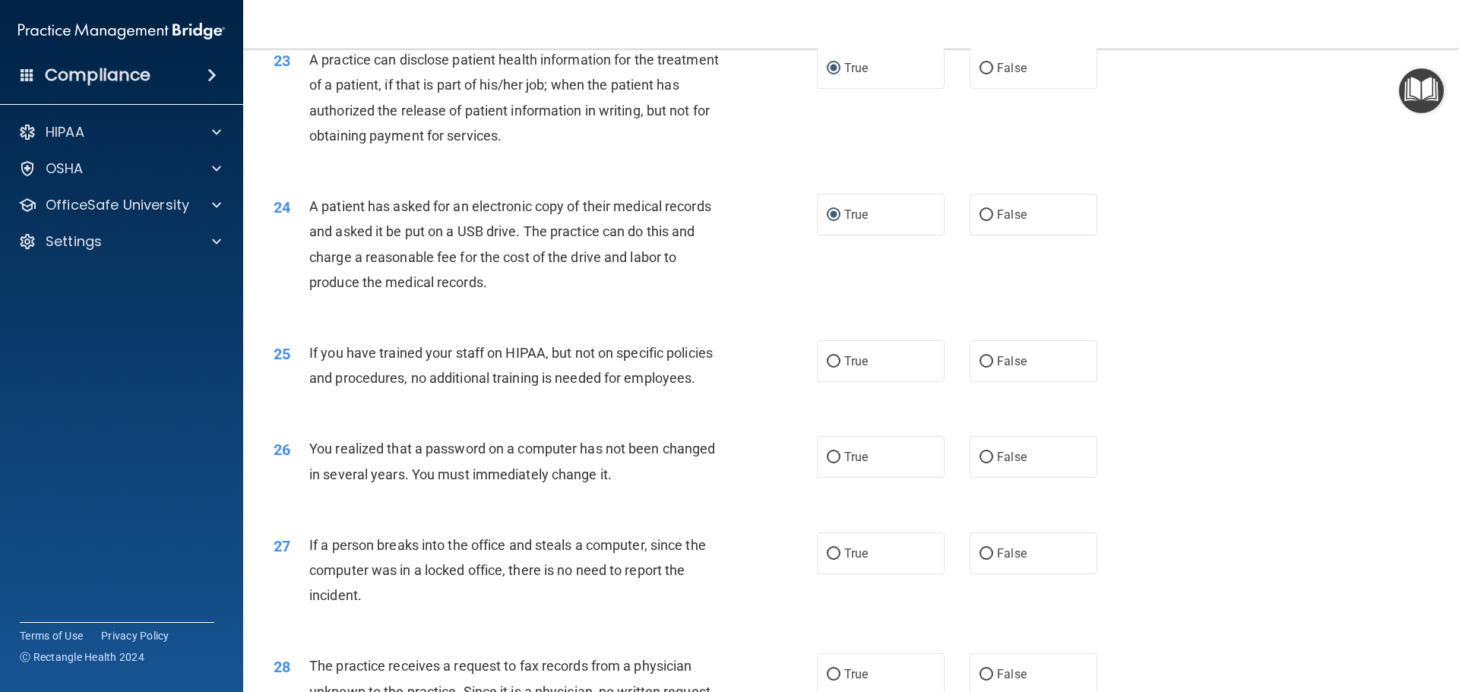
scroll to position [2508, 0]
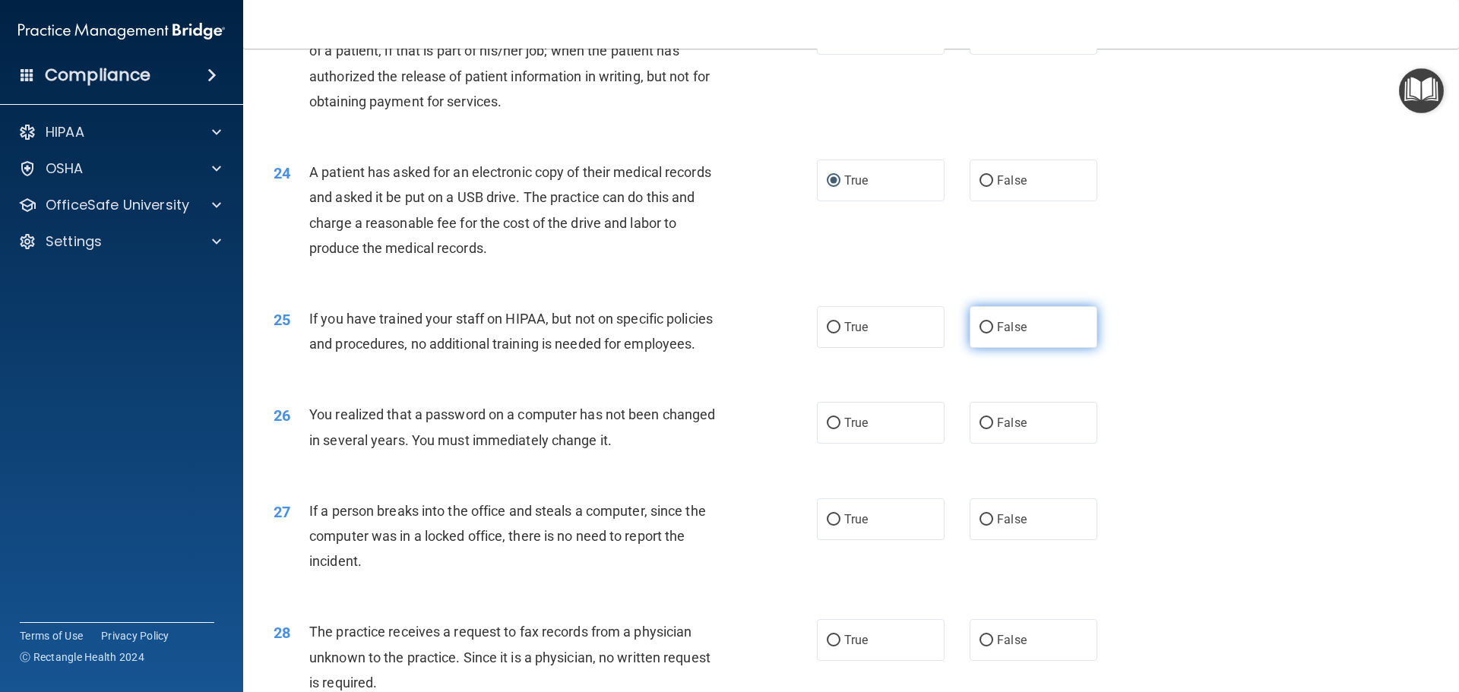
click at [983, 334] on input "False" at bounding box center [987, 327] width 14 height 11
radio input "true"
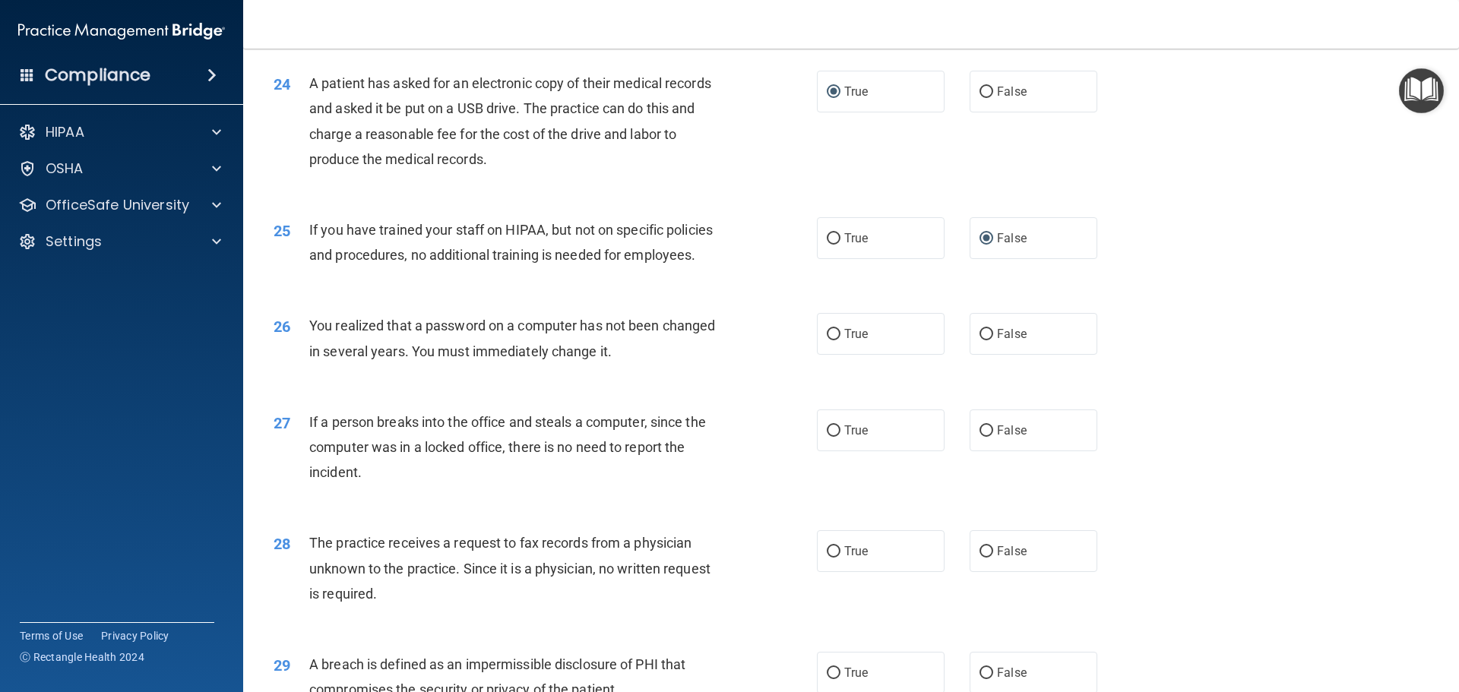
scroll to position [2660, 0]
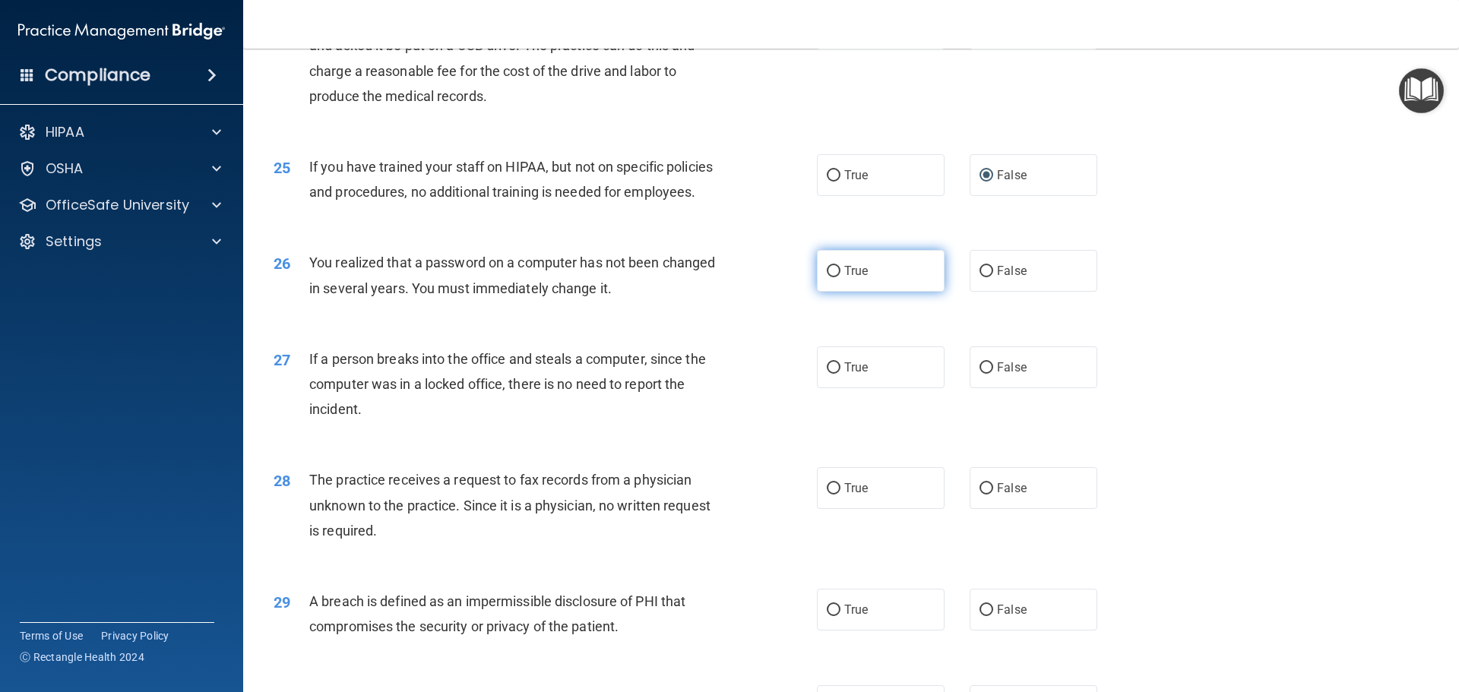
click at [827, 277] on input "True" at bounding box center [834, 271] width 14 height 11
radio input "true"
click at [980, 374] on input "False" at bounding box center [987, 367] width 14 height 11
radio input "true"
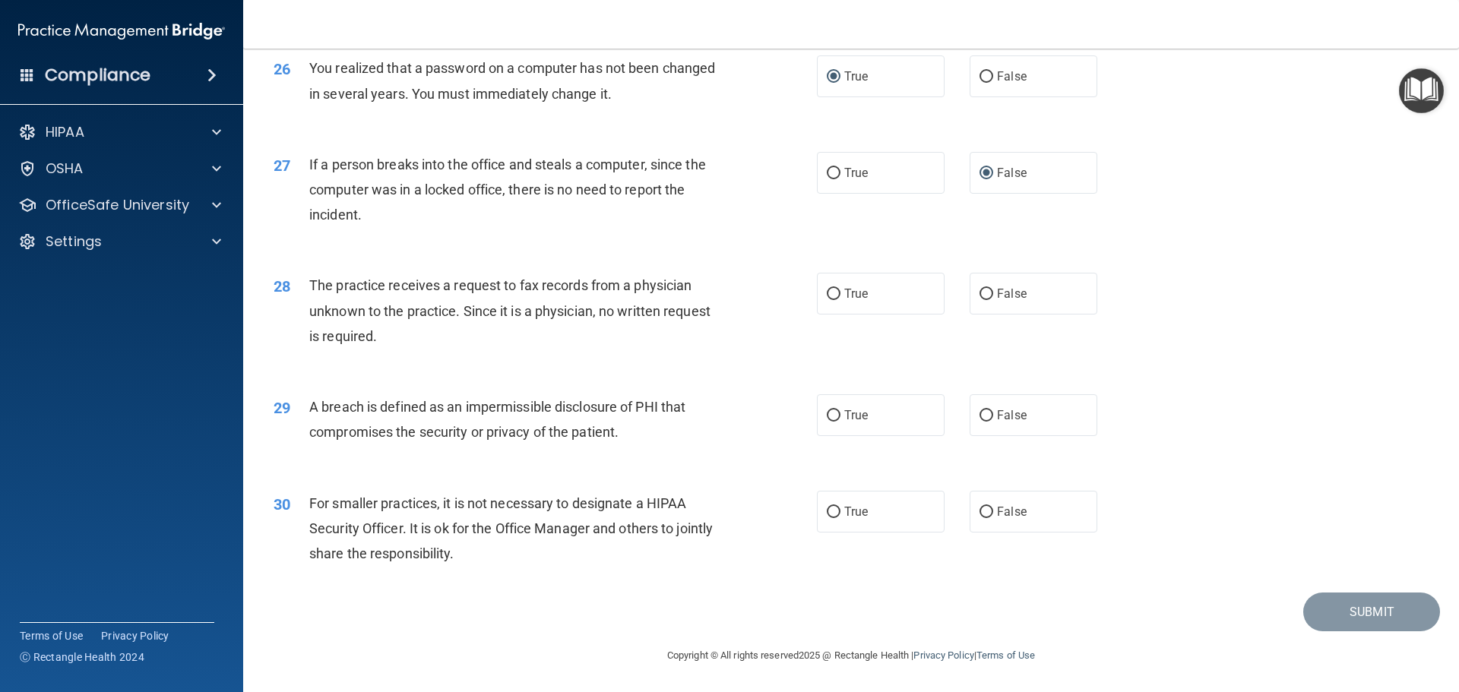
scroll to position [2888, 0]
click at [980, 300] on input "False" at bounding box center [987, 294] width 14 height 11
radio input "true"
click at [834, 417] on input "True" at bounding box center [834, 415] width 14 height 11
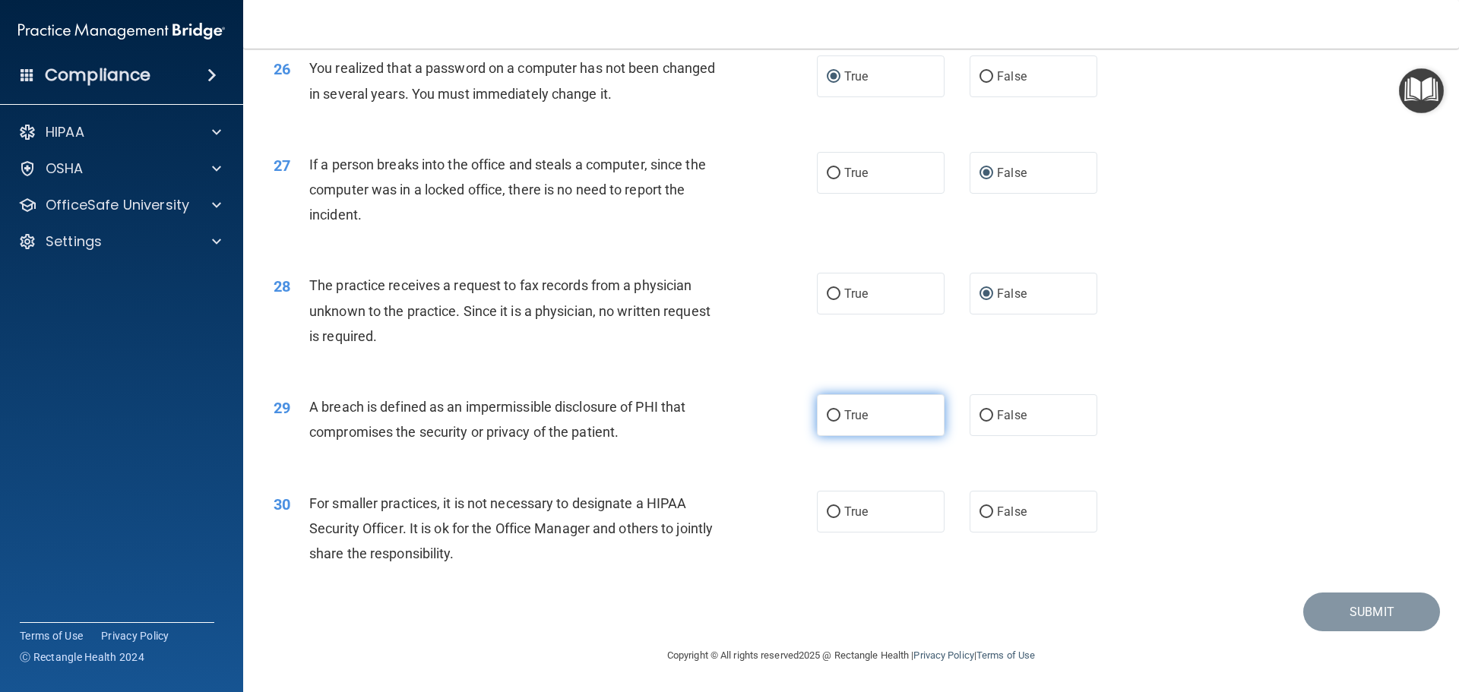
radio input "true"
click at [980, 511] on input "False" at bounding box center [987, 512] width 14 height 11
radio input "true"
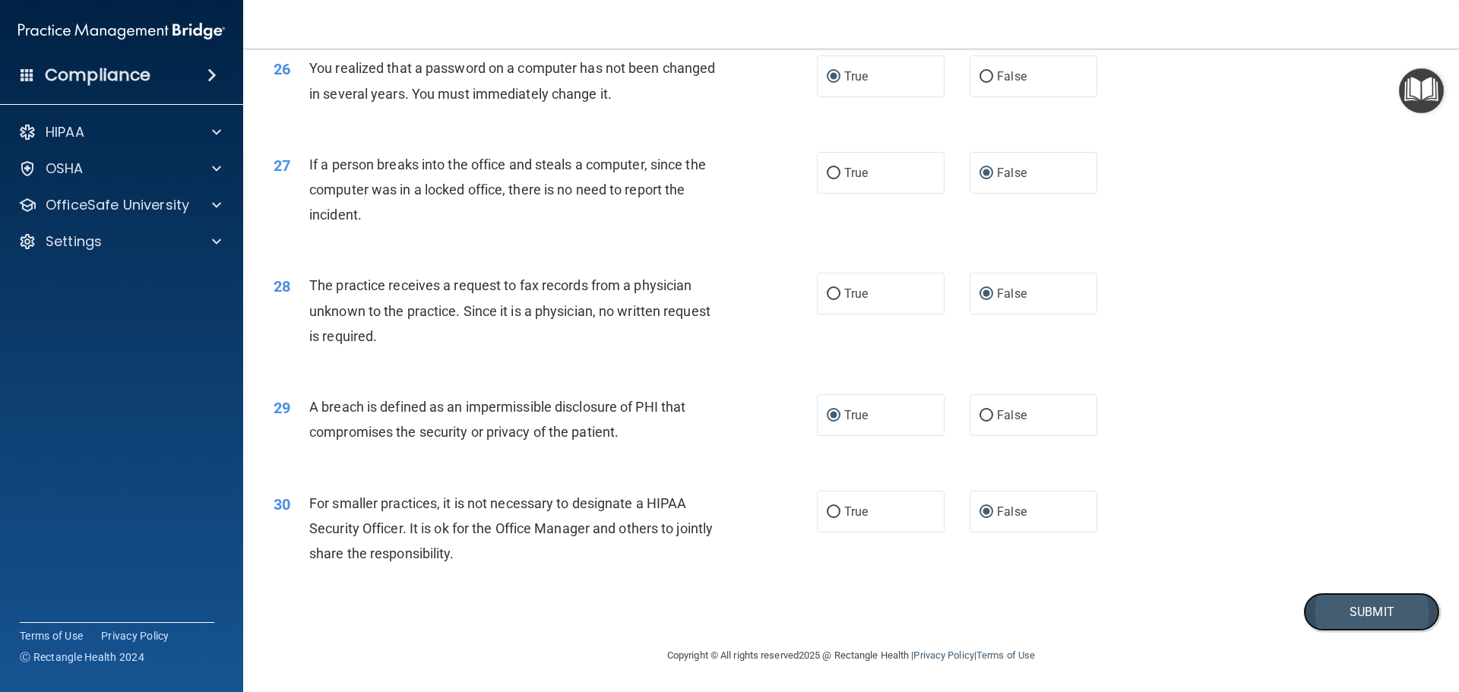
click at [1340, 612] on button "Submit" at bounding box center [1371, 612] width 137 height 39
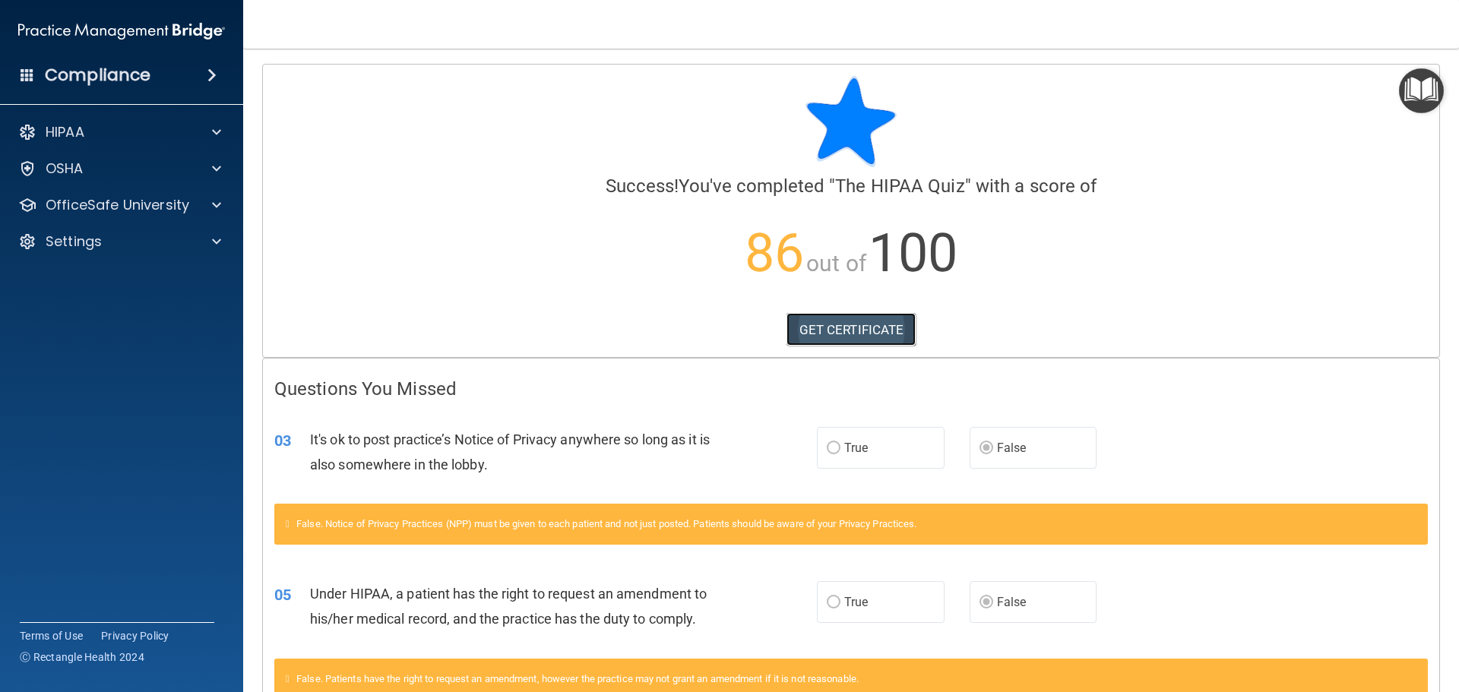
click at [852, 331] on link "GET CERTIFICATE" at bounding box center [852, 329] width 130 height 33
click at [853, 328] on link "GET CERTIFICATE" at bounding box center [852, 329] width 130 height 33
click at [220, 244] on span at bounding box center [216, 242] width 9 height 18
click at [214, 208] on span at bounding box center [216, 205] width 9 height 18
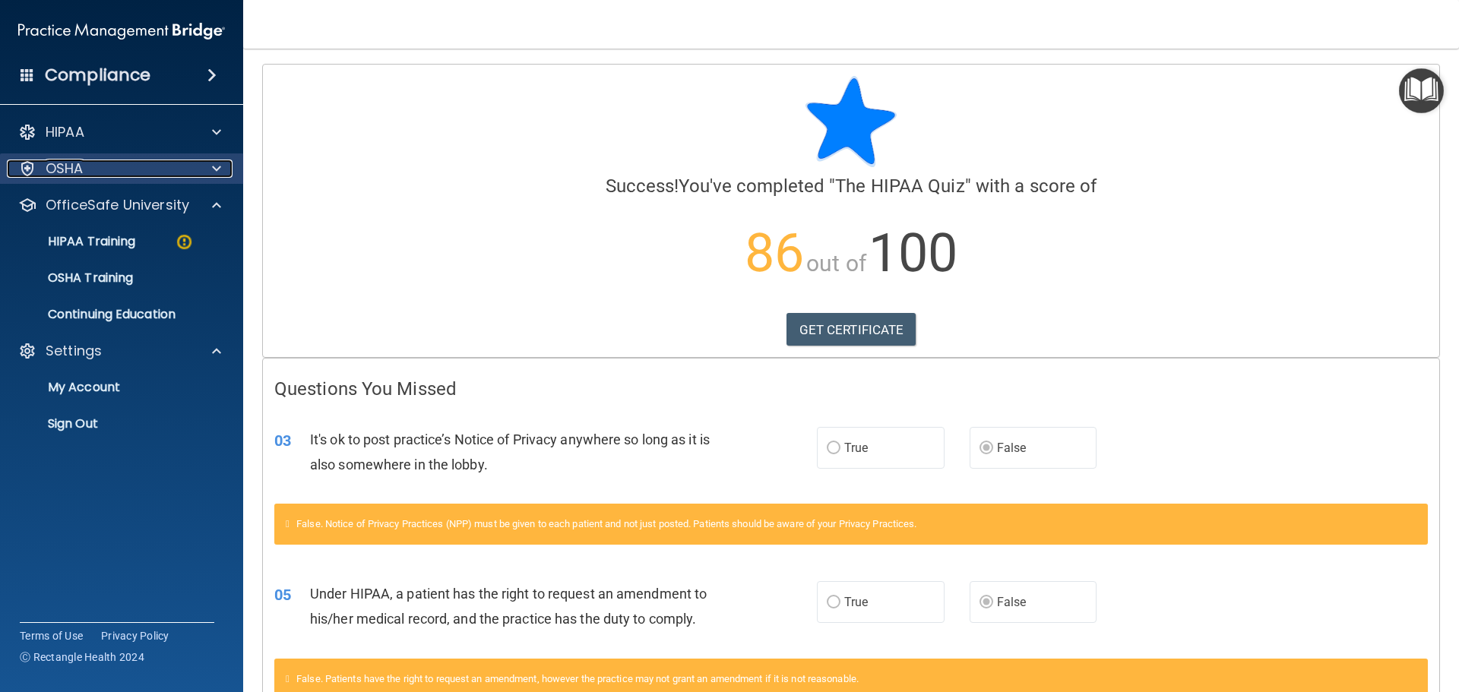
click at [219, 171] on span at bounding box center [216, 169] width 9 height 18
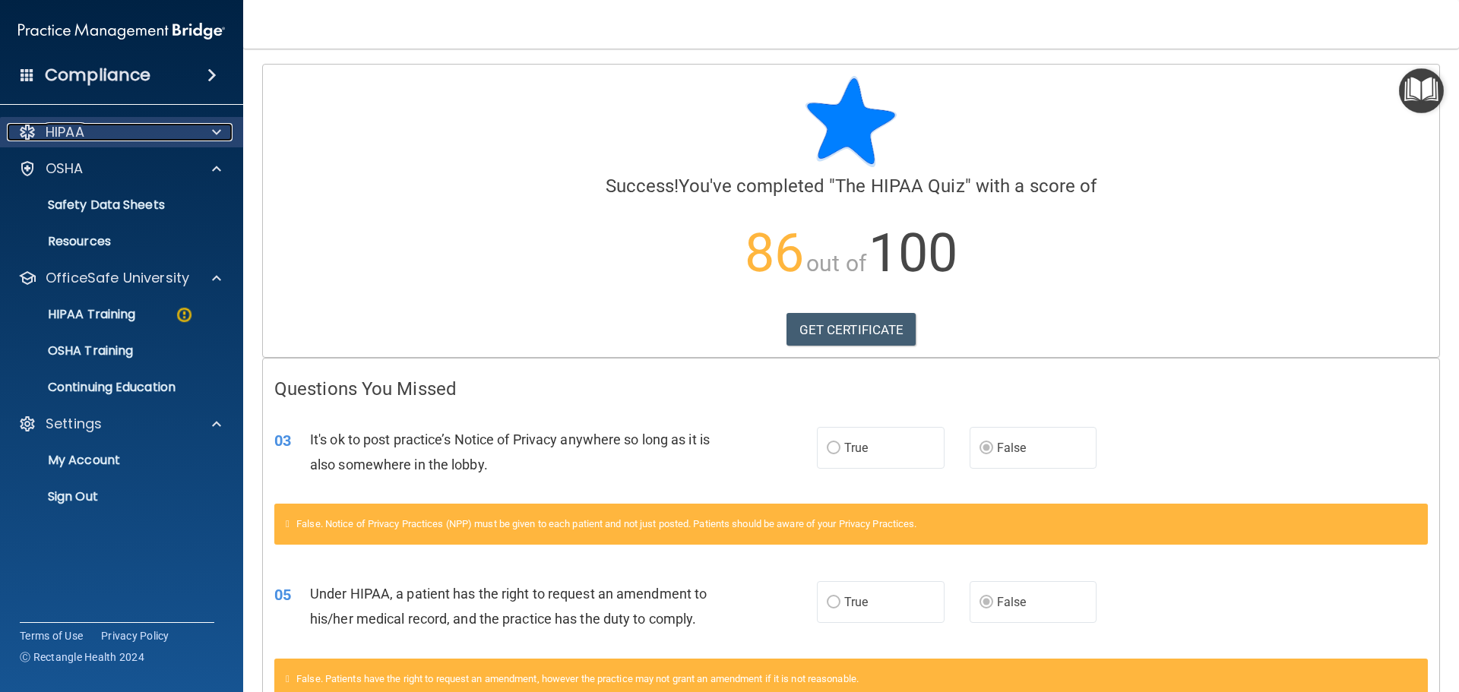
click at [223, 138] on div at bounding box center [214, 132] width 38 height 18
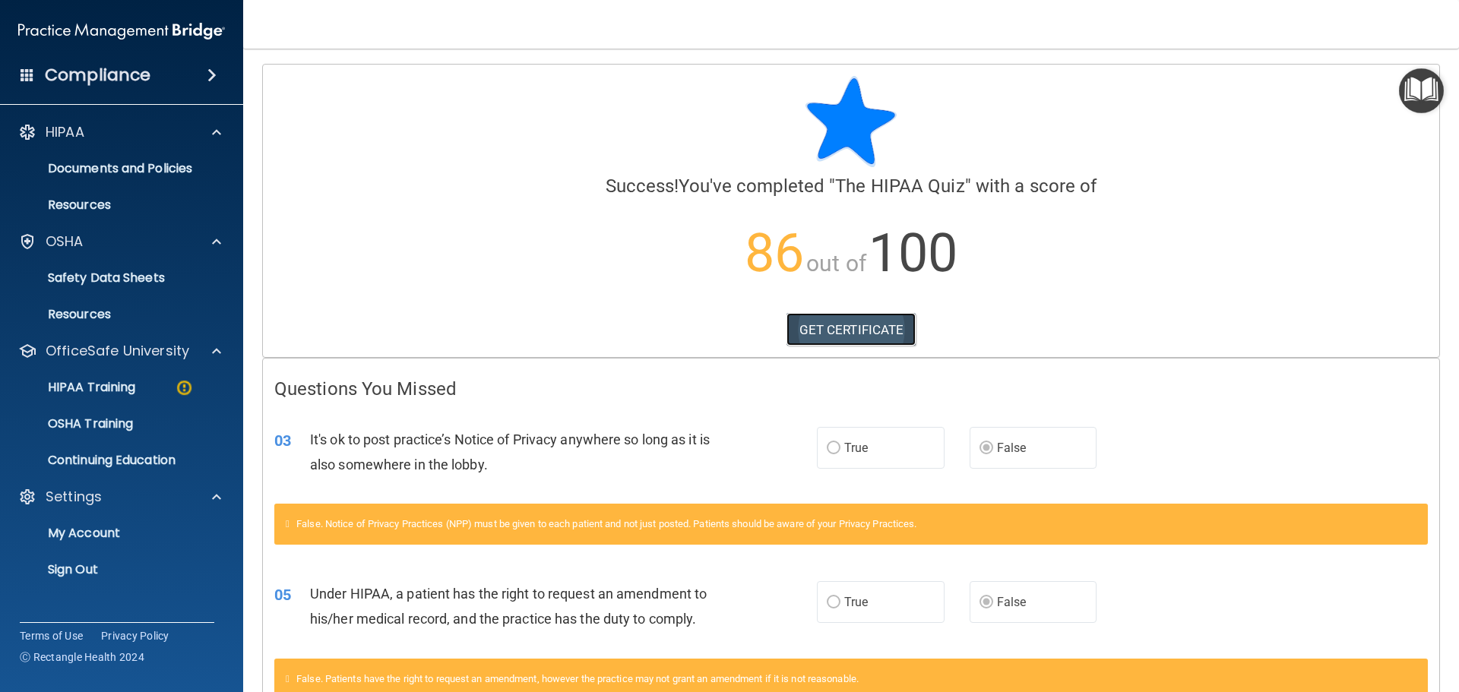
click at [821, 333] on link "GET CERTIFICATE" at bounding box center [852, 329] width 130 height 33
click at [1117, 286] on p "86 out of 100" at bounding box center [851, 253] width 1154 height 98
click at [97, 567] on p "Sign Out" at bounding box center [113, 569] width 207 height 15
